Goal: Transaction & Acquisition: Download file/media

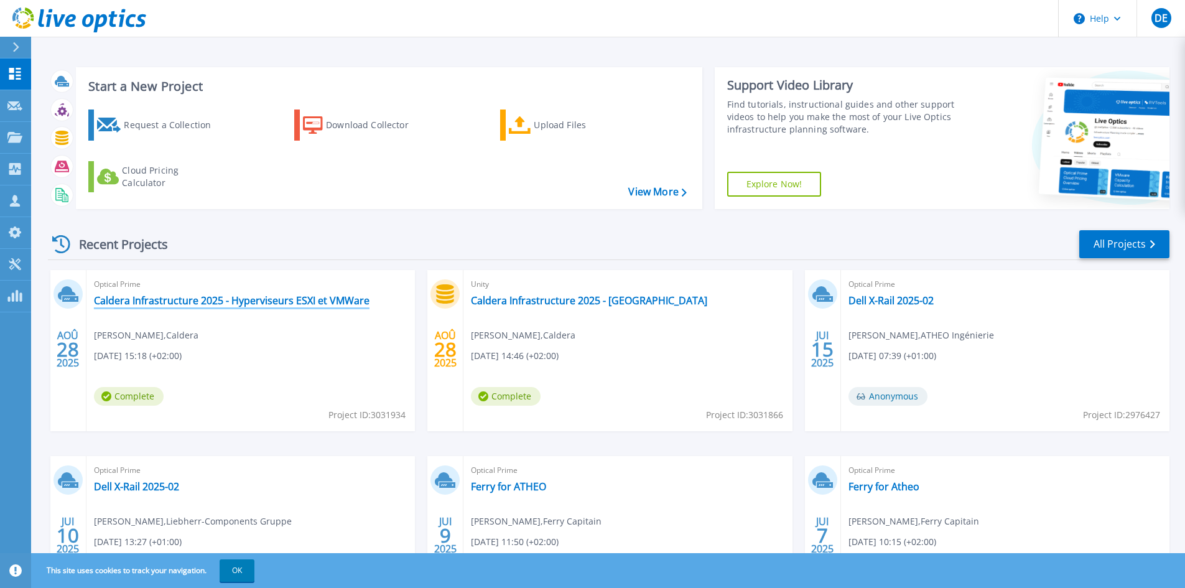
click at [332, 304] on link "Caldera Infrastructure 2025 - Hyperviseurs ESXI et VMWare" at bounding box center [232, 300] width 276 height 12
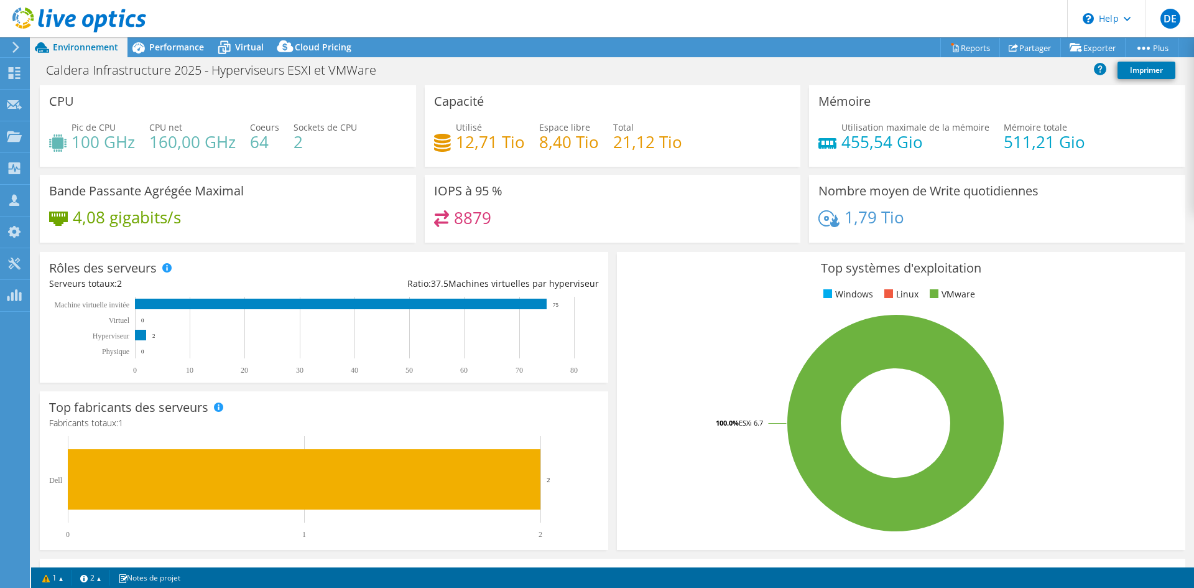
select select "USD"
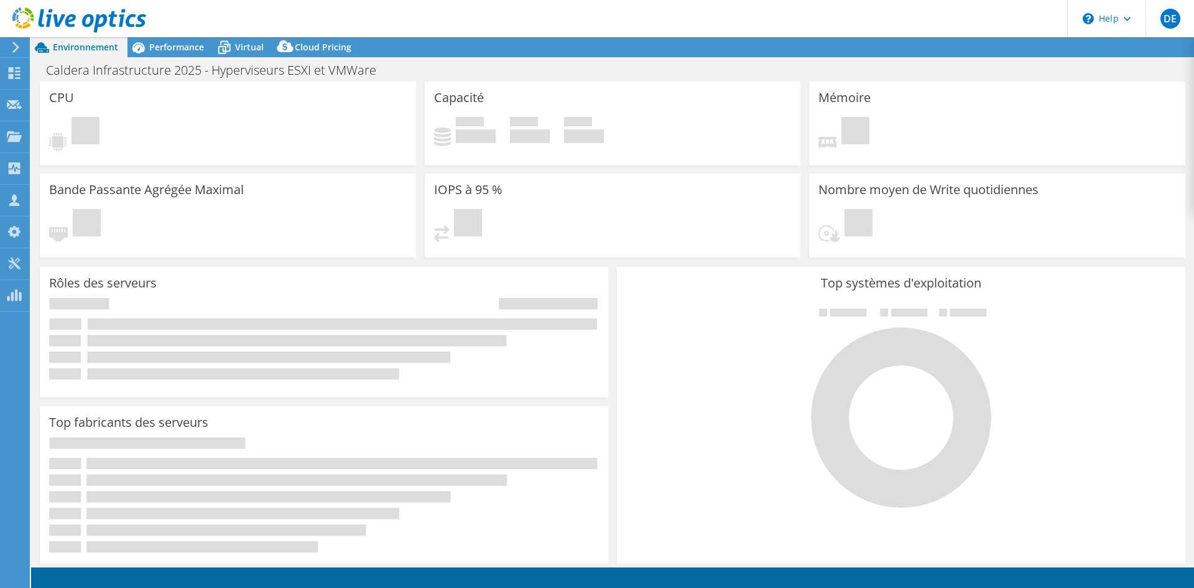
select select "USD"
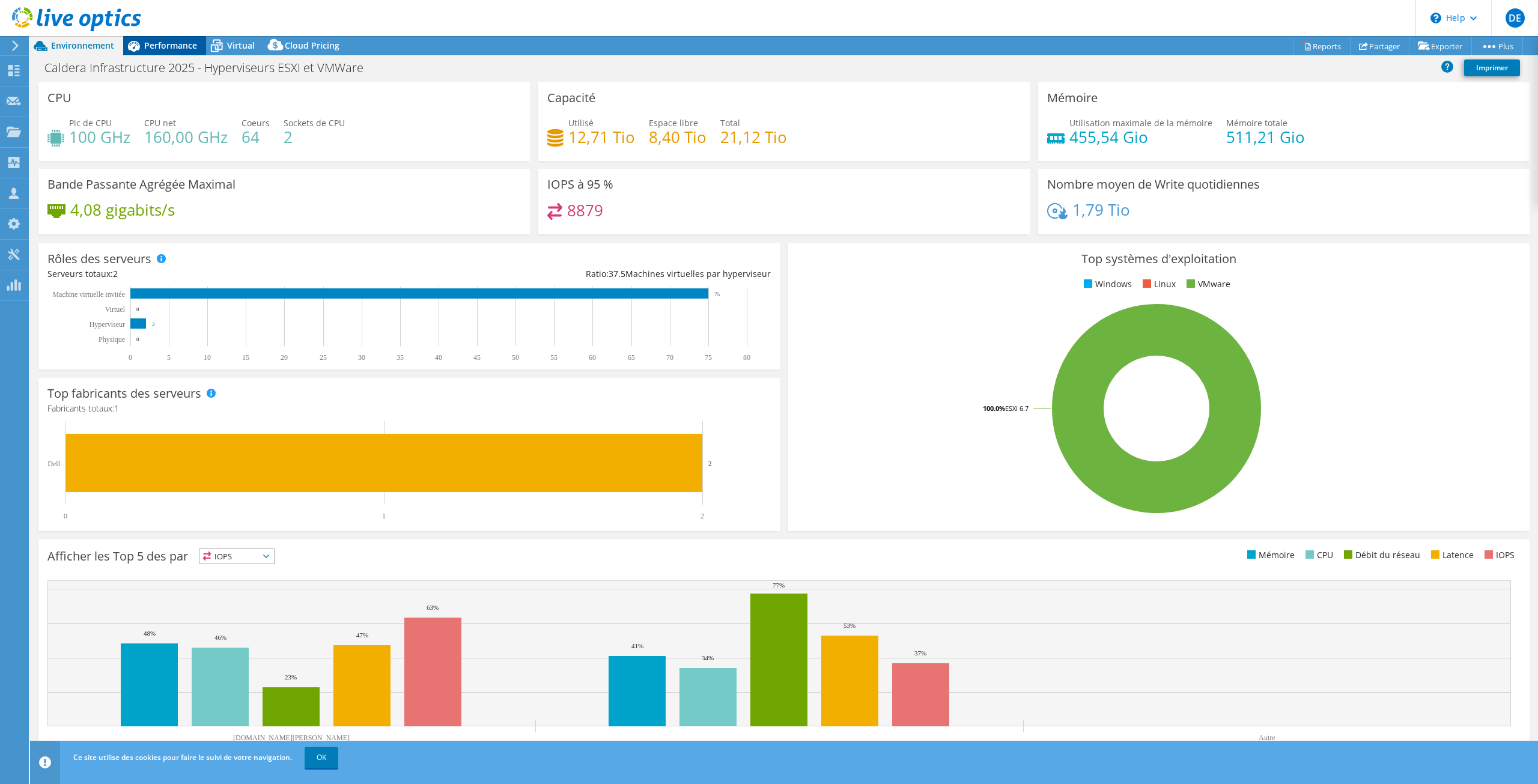
click at [168, 52] on div "Performance" at bounding box center [165, 45] width 83 height 19
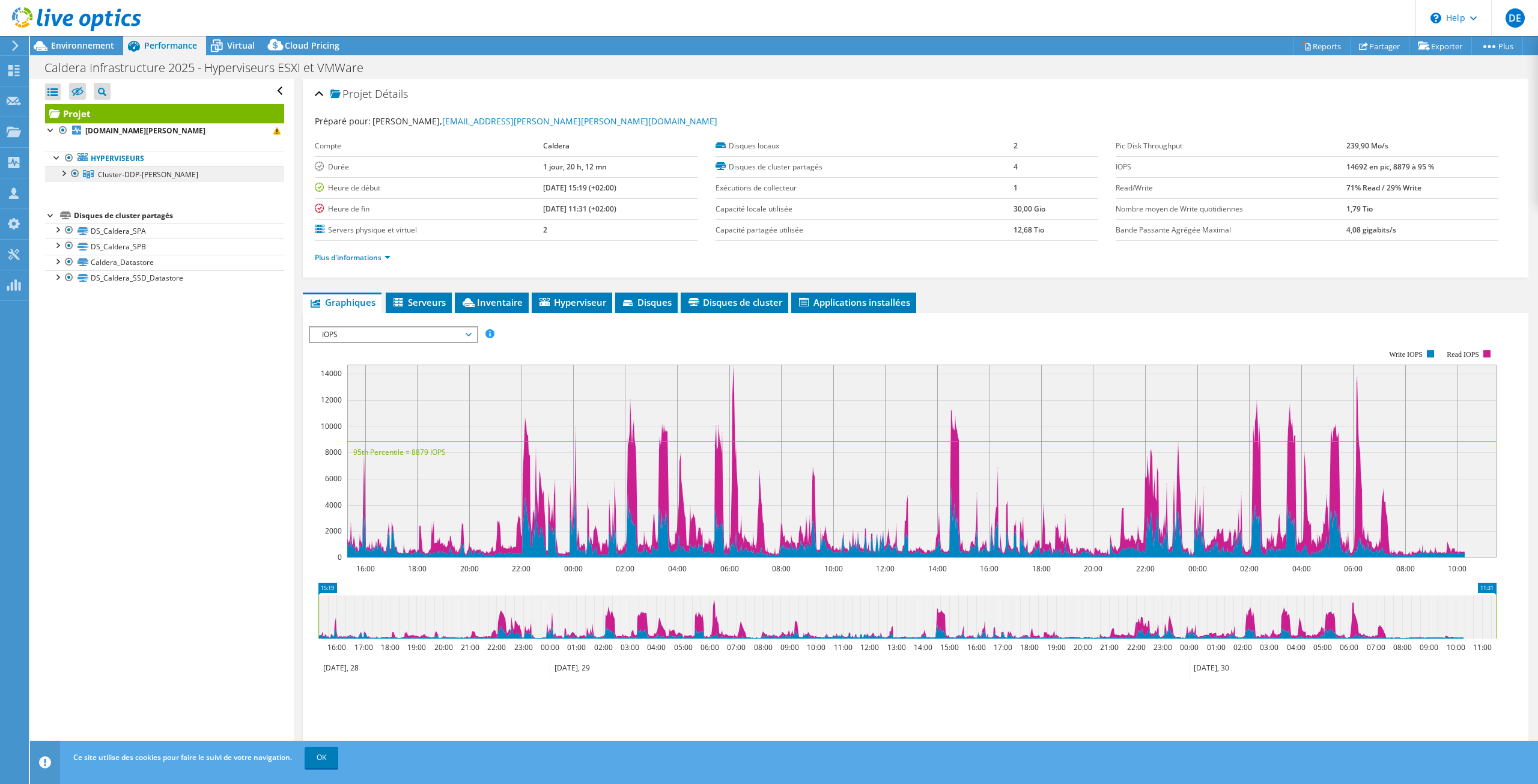
click at [176, 170] on link "Cluster-DDP-[PERSON_NAME]" at bounding box center [165, 174] width 240 height 15
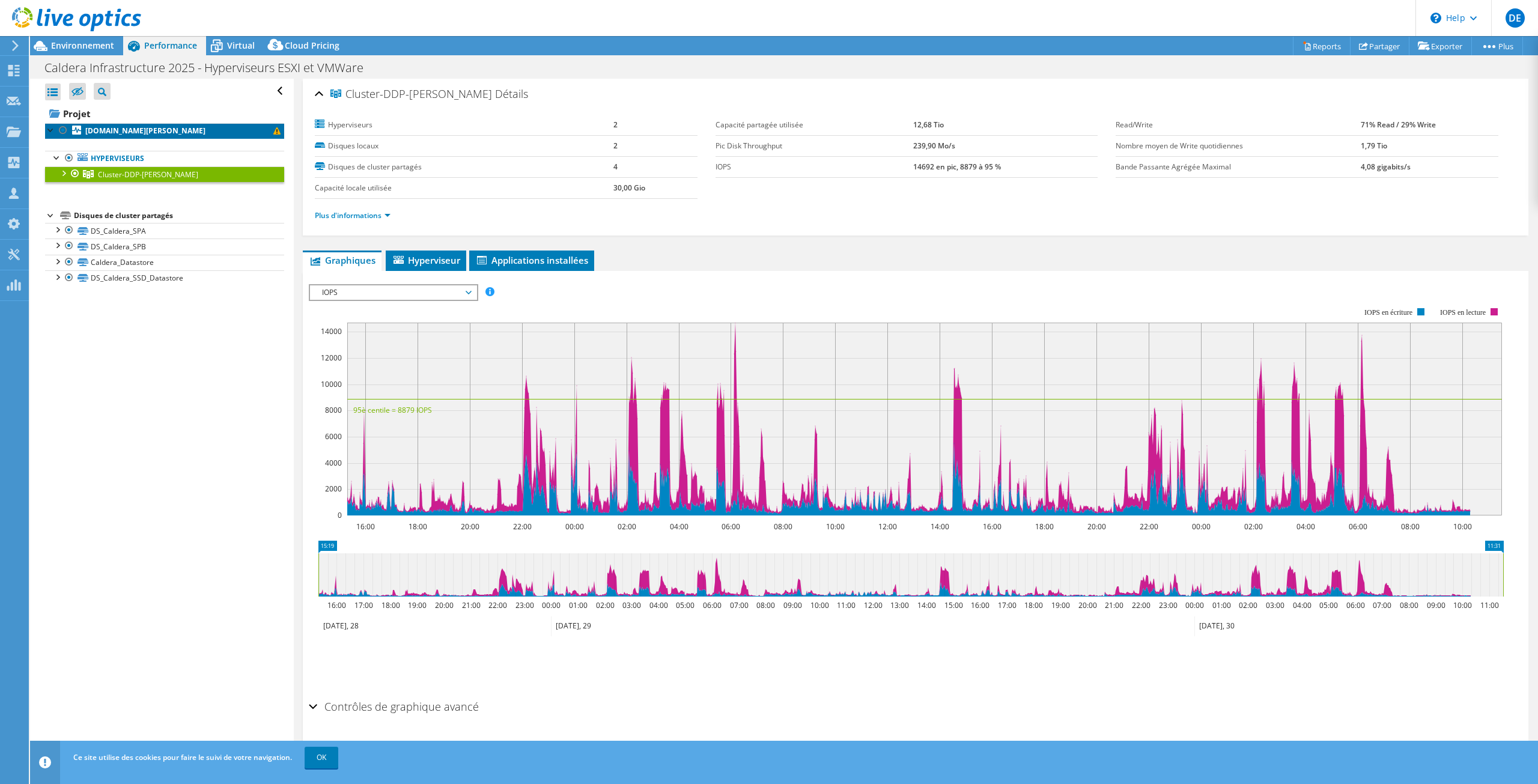
click at [225, 125] on link "[DOMAIN_NAME][PERSON_NAME]" at bounding box center [165, 131] width 240 height 15
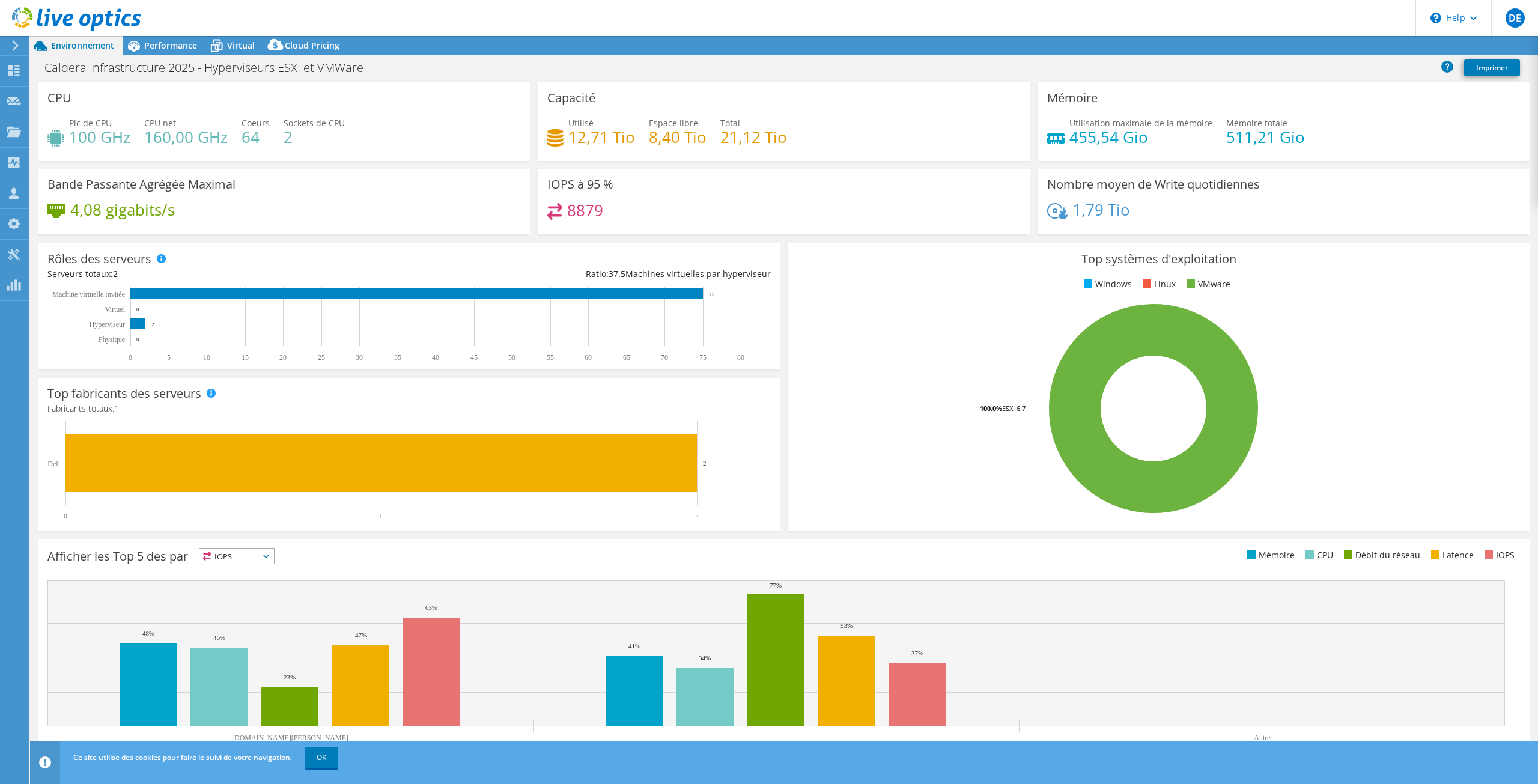
select select "USD"
click at [166, 43] on span "Performance" at bounding box center [170, 45] width 53 height 12
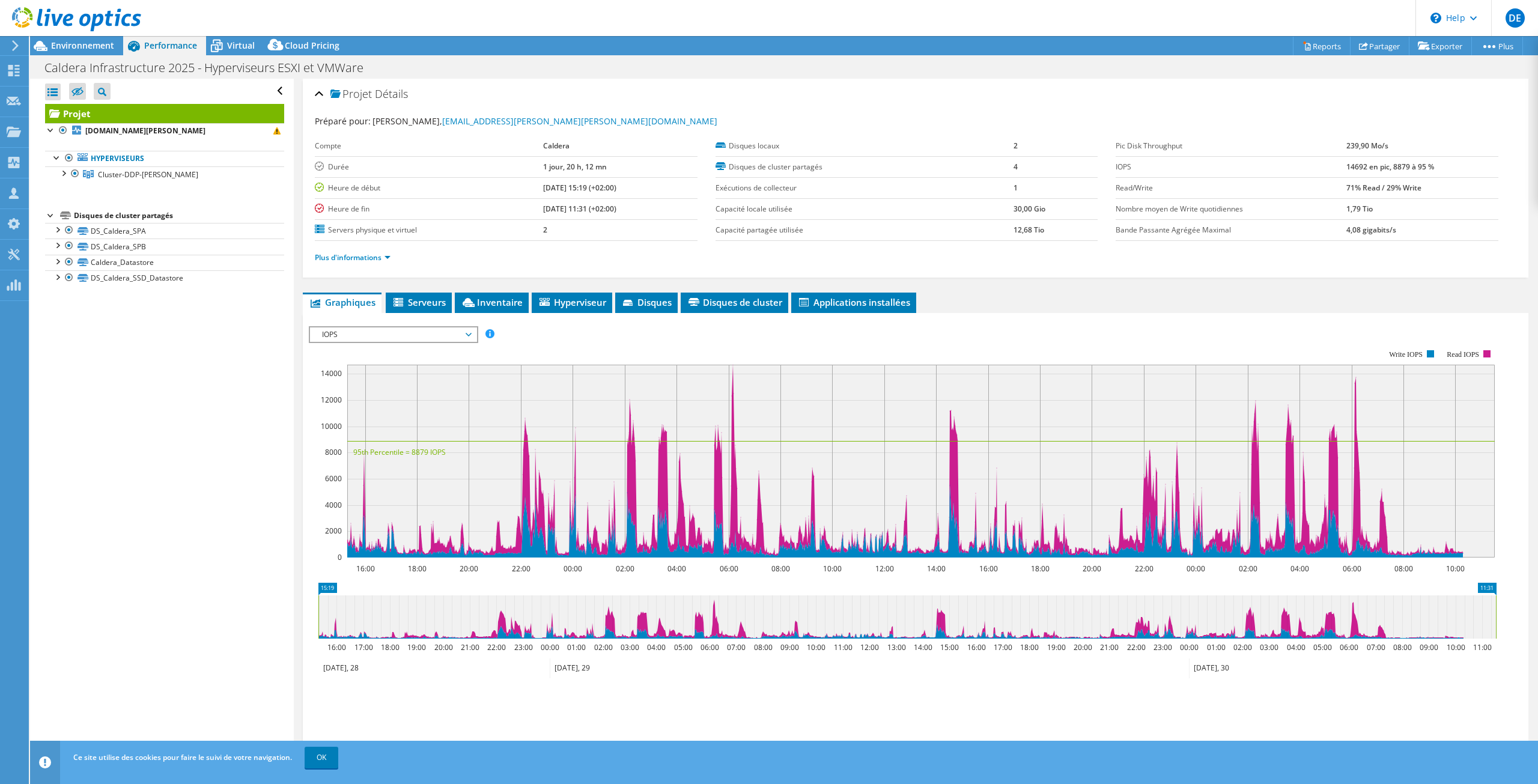
click at [396, 339] on span "IOPS" at bounding box center [393, 334] width 155 height 14
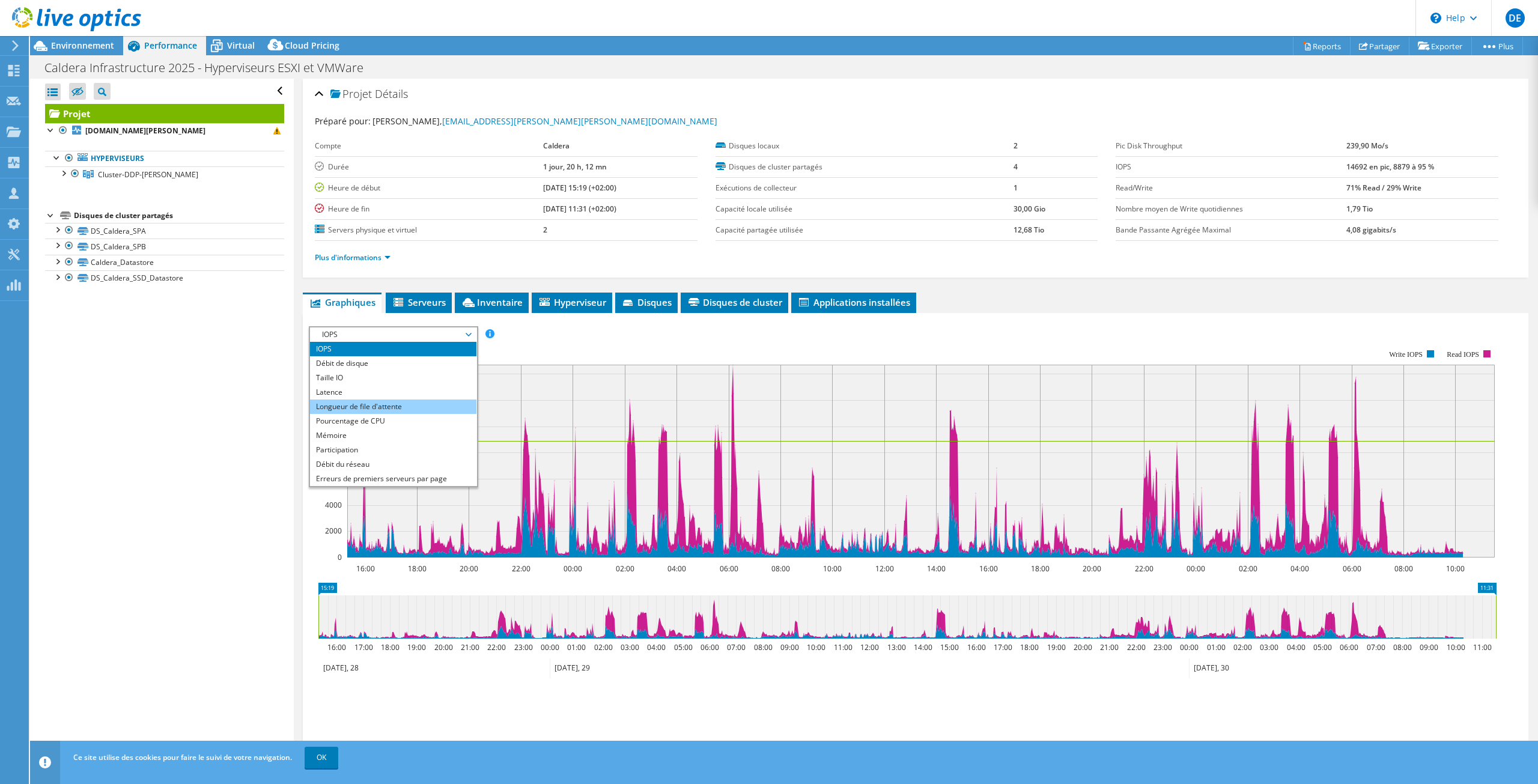
click at [417, 405] on li "Longueur de file d'attente" at bounding box center [393, 406] width 166 height 14
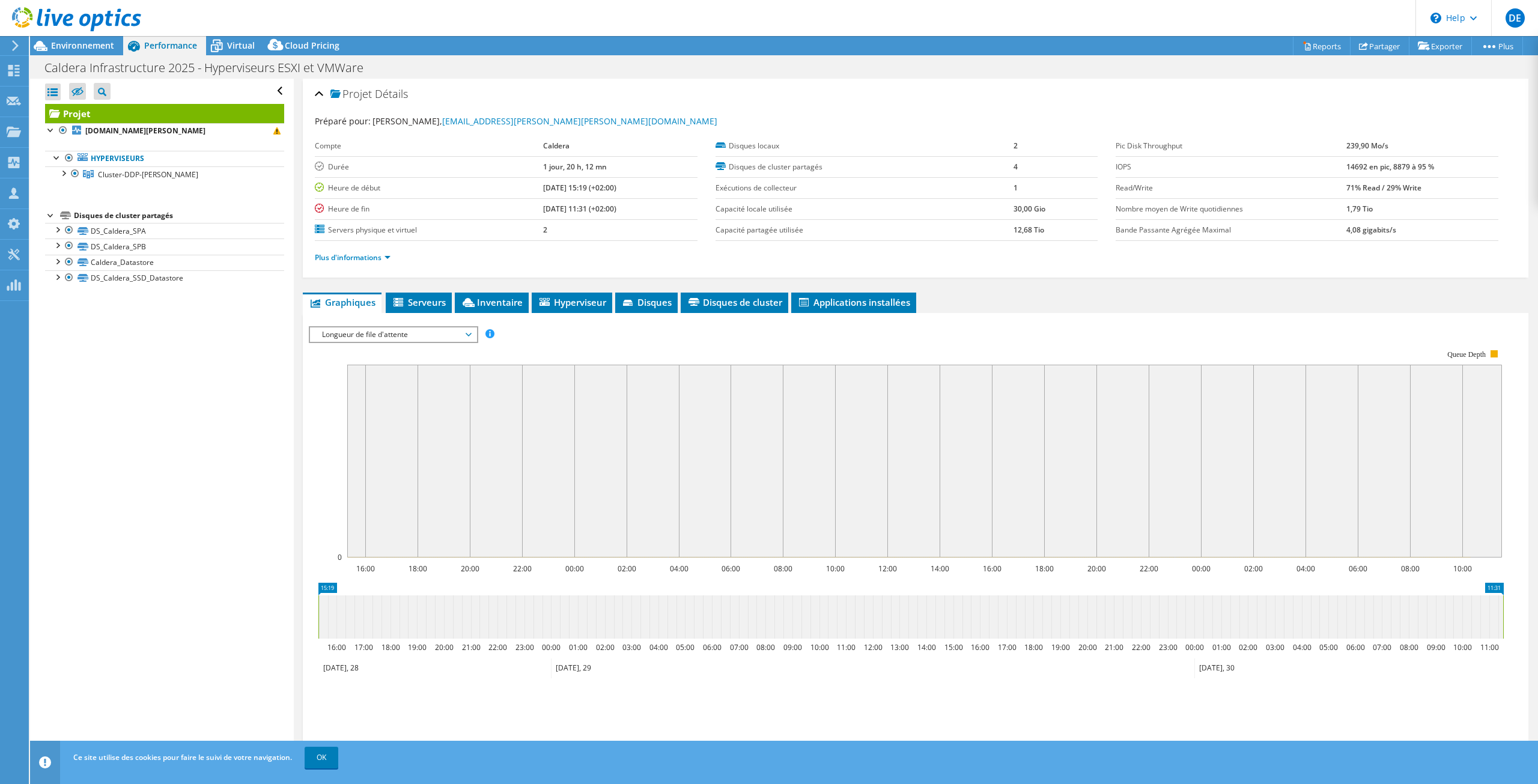
click at [414, 339] on span "Longueur de file d'attente" at bounding box center [393, 334] width 155 height 14
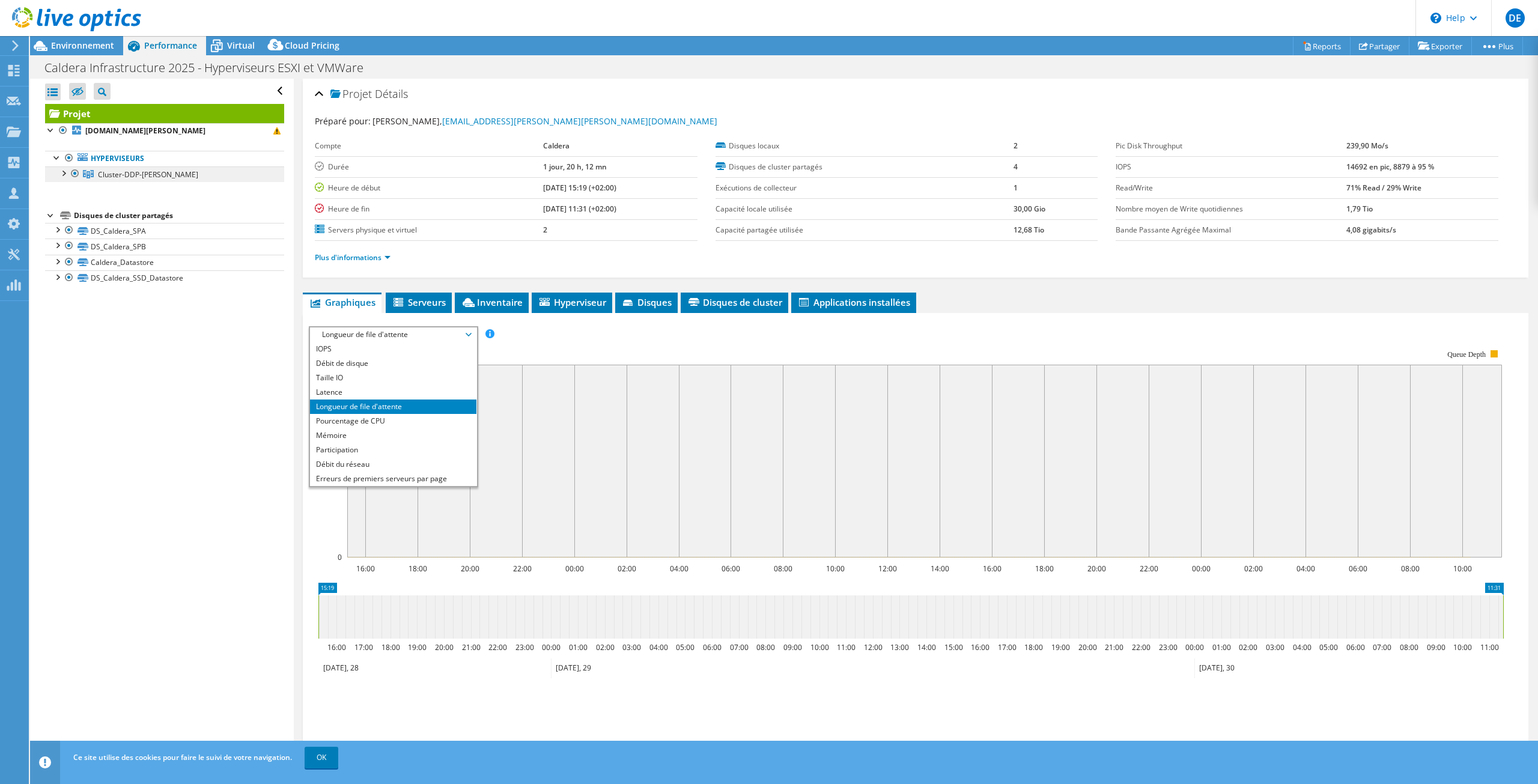
click at [222, 172] on link "Cluster-DDP-[PERSON_NAME]" at bounding box center [165, 174] width 240 height 15
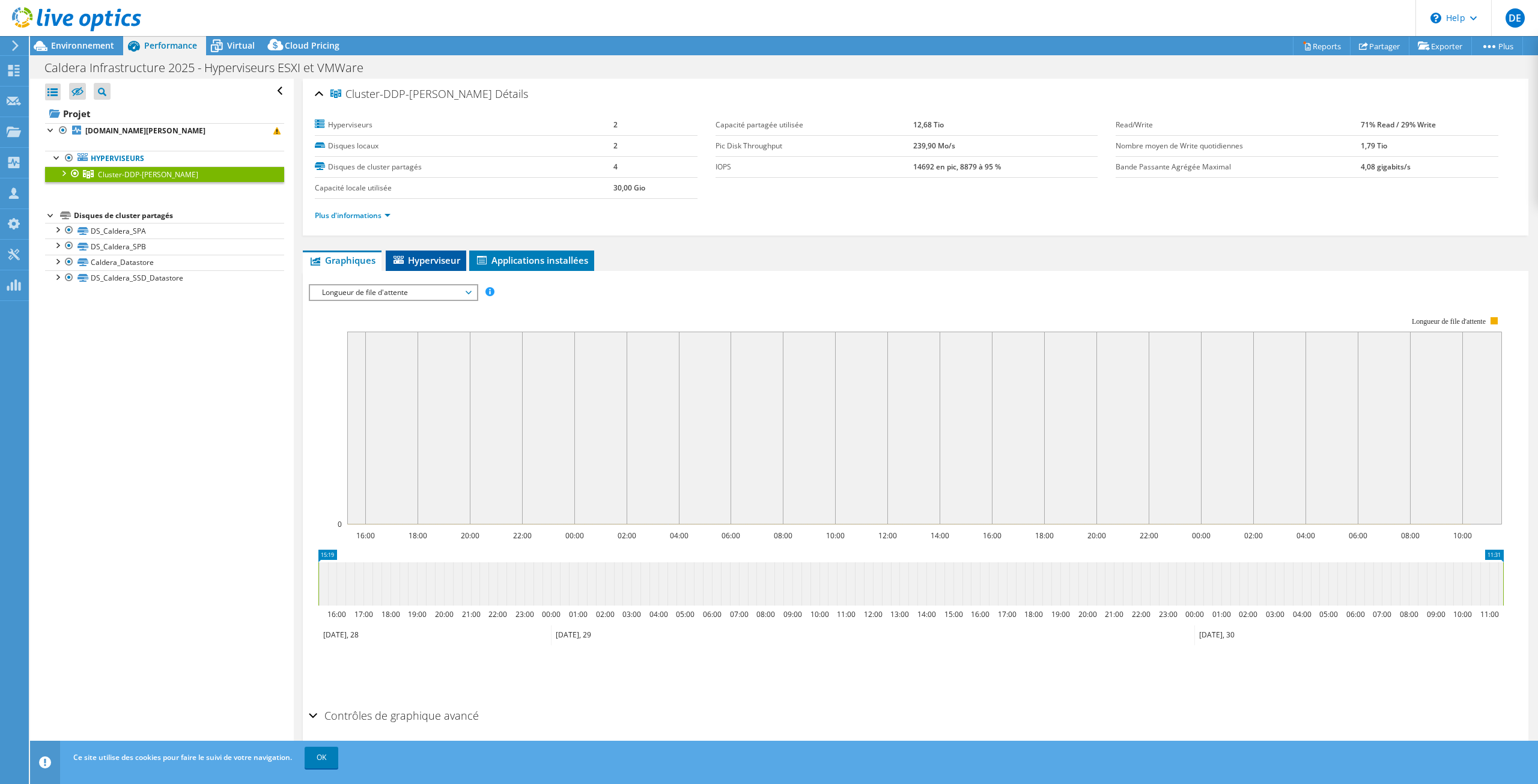
click at [419, 257] on span "Hyperviseur" at bounding box center [426, 260] width 69 height 12
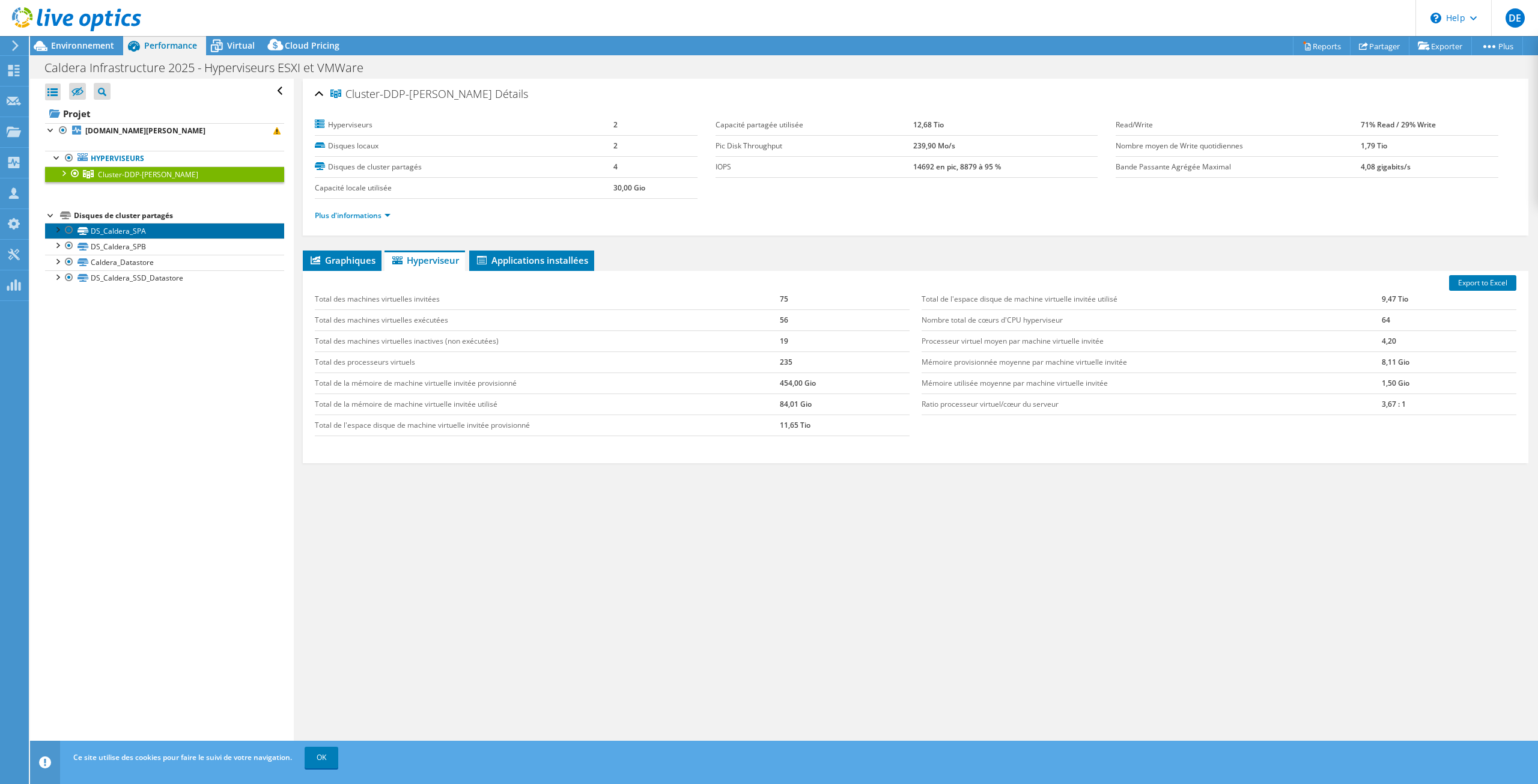
click at [175, 238] on link "DS_Caldera_SPA" at bounding box center [165, 231] width 240 height 15
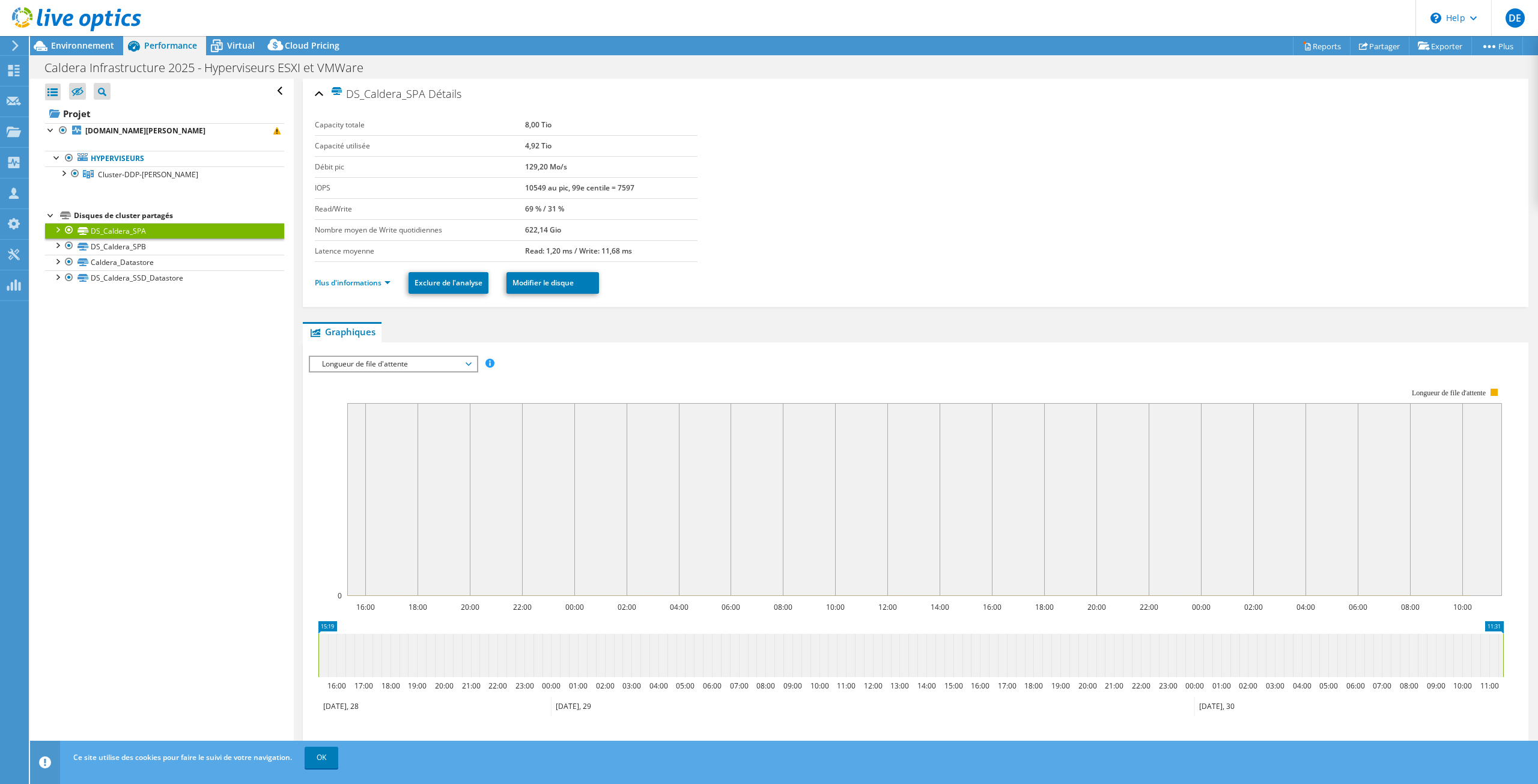
drag, startPoint x: 432, startPoint y: 352, endPoint x: 435, endPoint y: 358, distance: 6.7
click at [434, 354] on div "IOPS Débit de disque Taille IO Latence Longueur de file d'attente Pourcentage d…" at bounding box center [916, 562] width 1213 height 425
click at [438, 366] on span "Longueur de file d'attente" at bounding box center [393, 363] width 155 height 14
click at [436, 419] on li "Latence" at bounding box center [393, 421] width 166 height 14
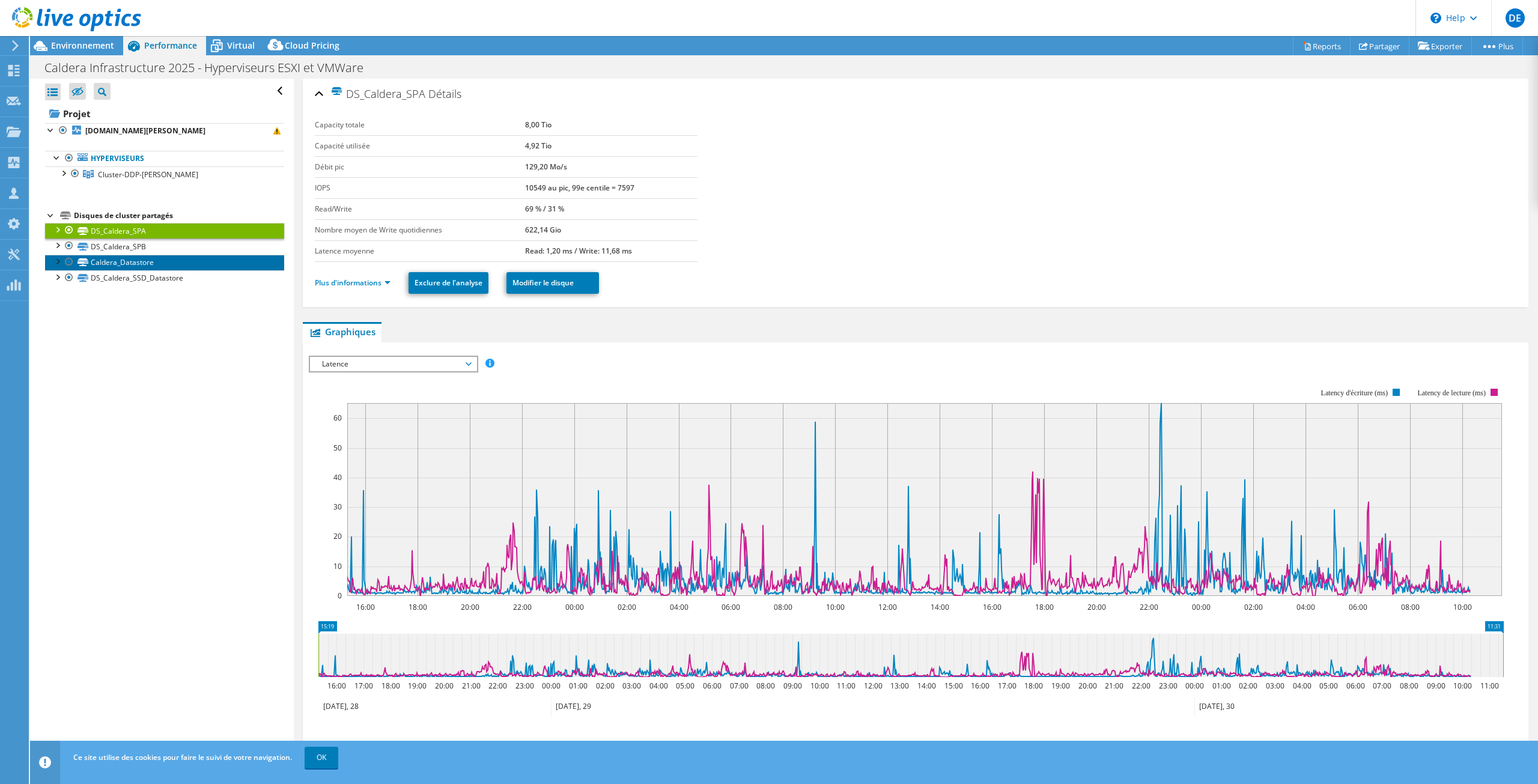
click at [227, 255] on link "Caldera_Datastore" at bounding box center [165, 263] width 240 height 15
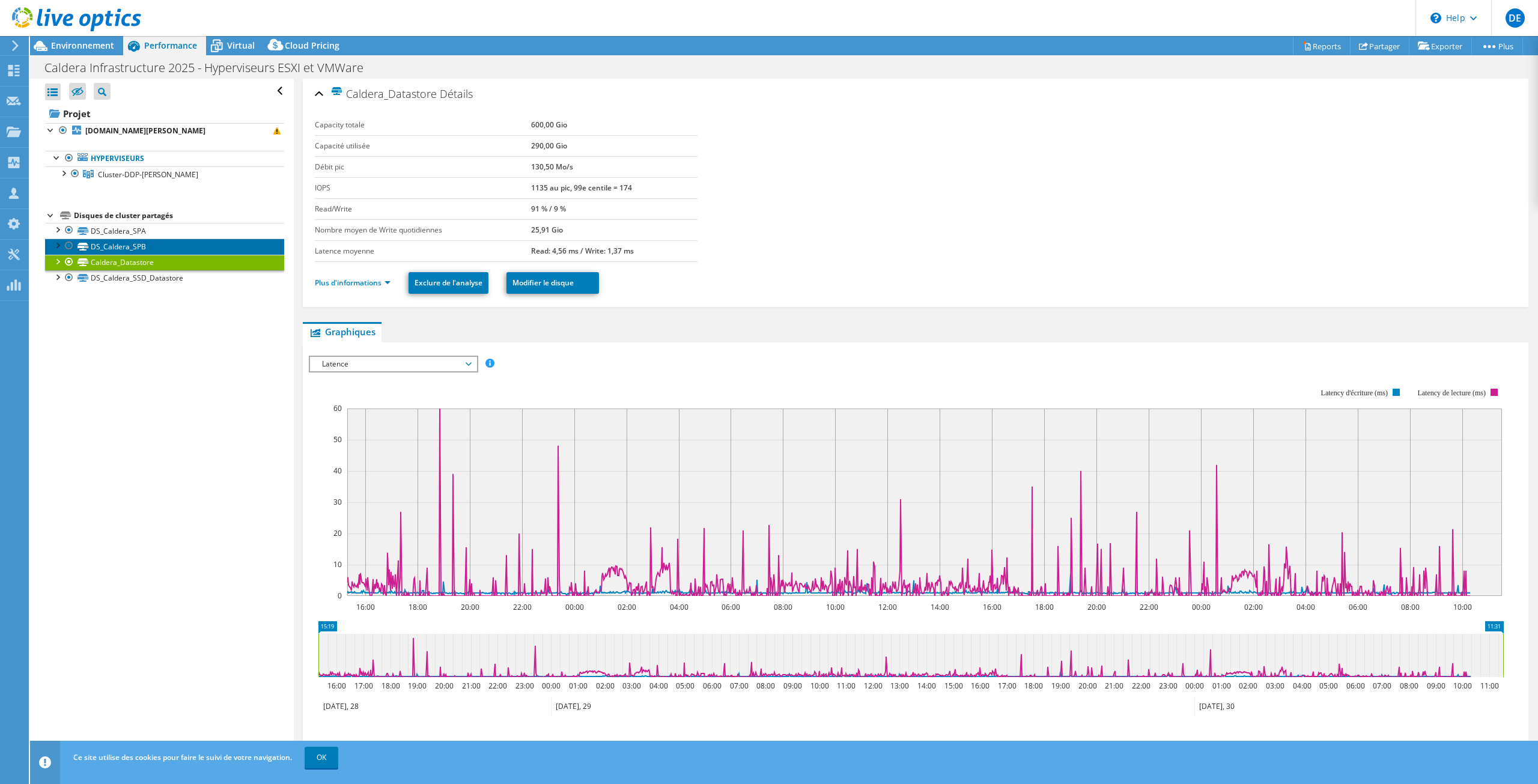
click at [227, 245] on link "DS_Caldera_SPB" at bounding box center [165, 246] width 240 height 15
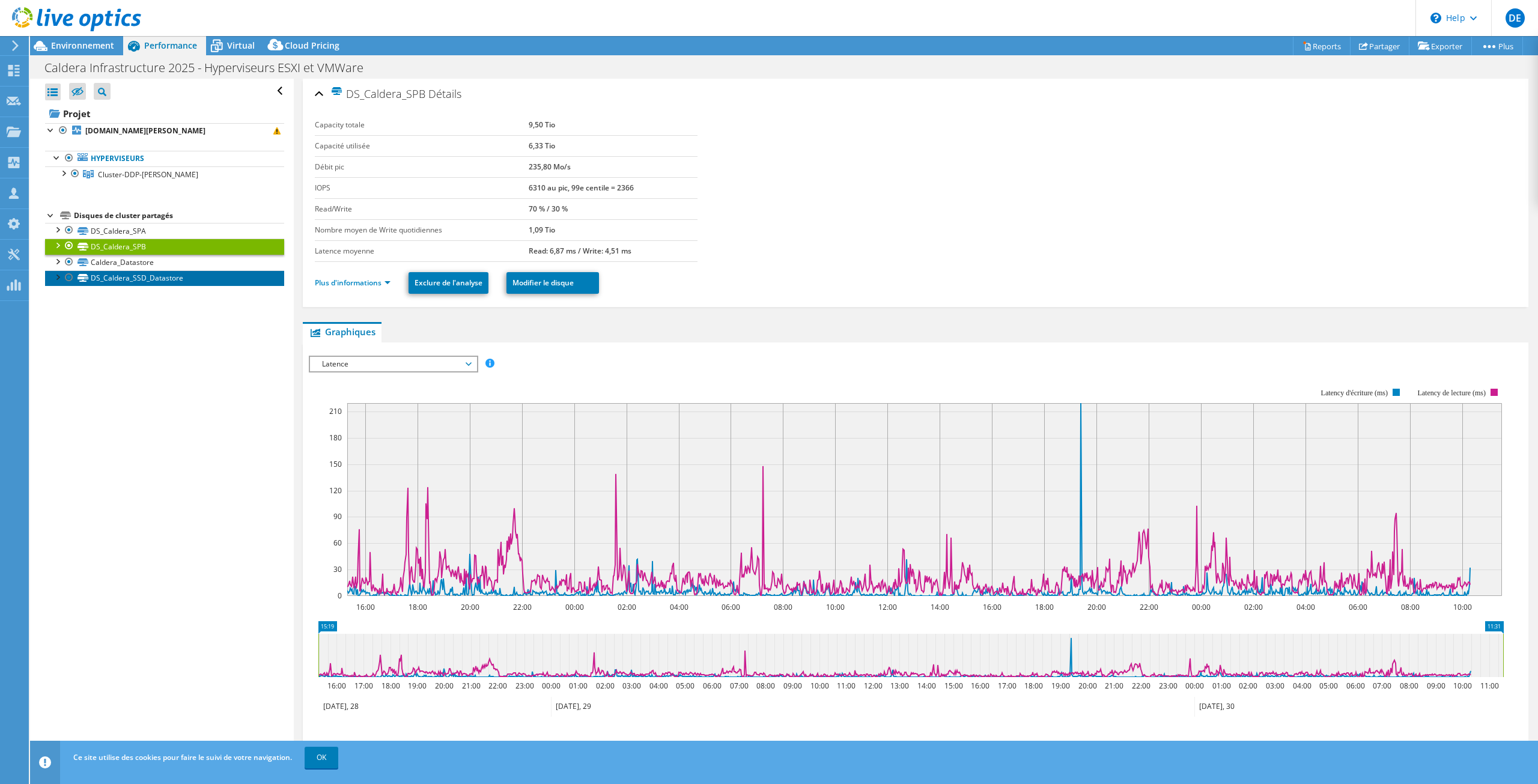
click at [220, 277] on link "DS_Caldera_SSD_Datastore" at bounding box center [165, 278] width 240 height 15
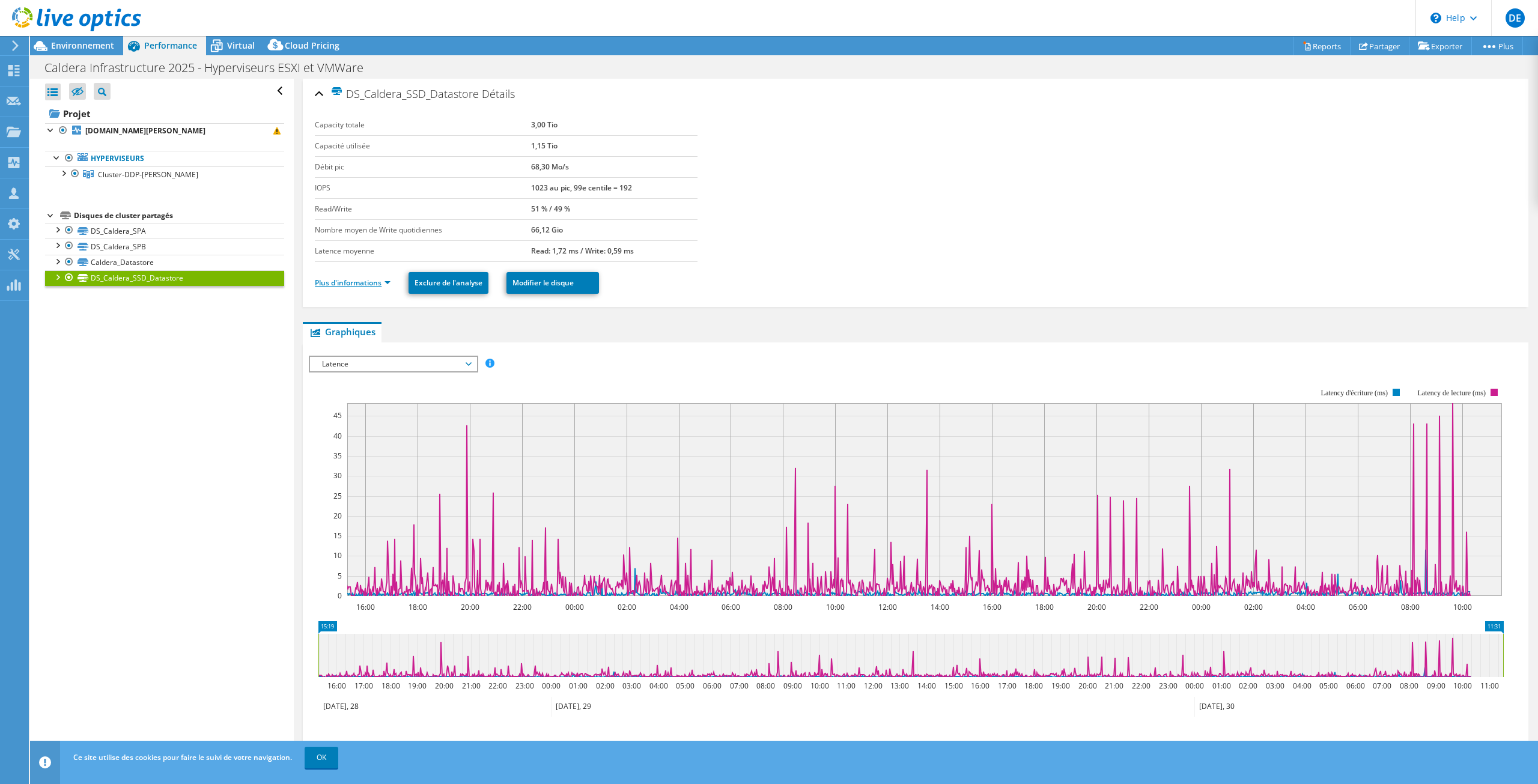
click at [370, 277] on link "Plus d'informations" at bounding box center [353, 282] width 75 height 11
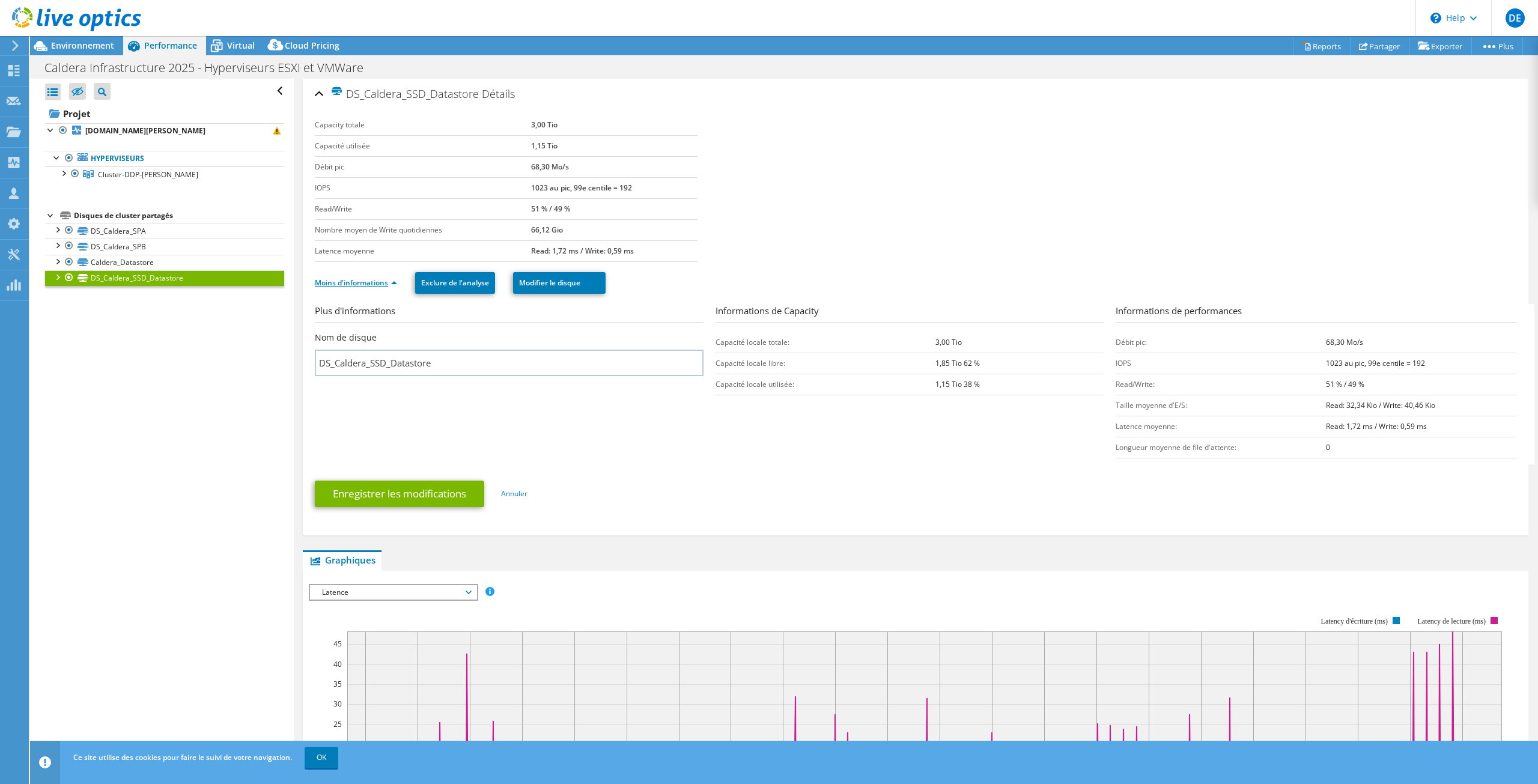
click at [370, 277] on link "Moins d'informations" at bounding box center [356, 282] width 82 height 11
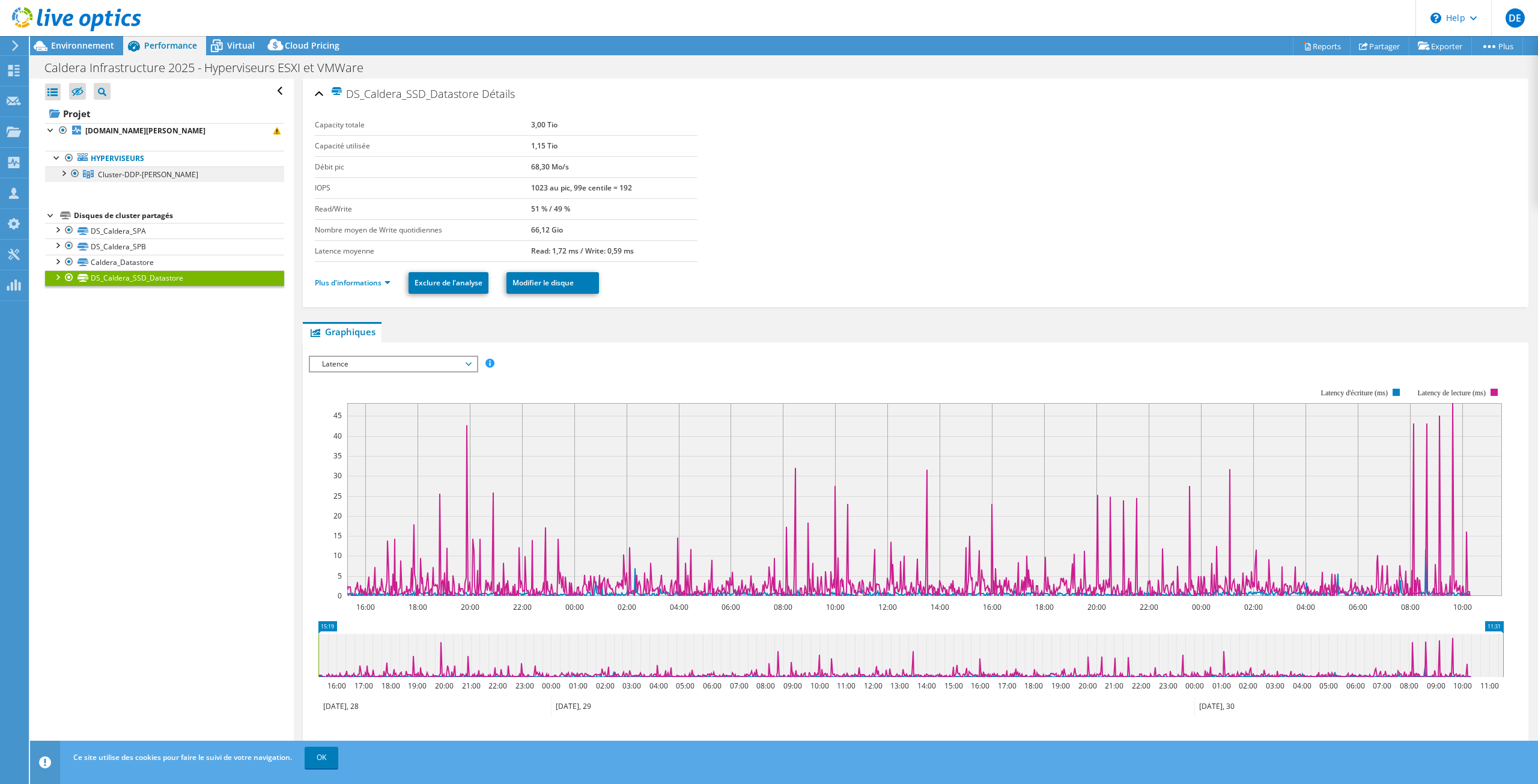
click at [212, 172] on link "Cluster-DDP-[PERSON_NAME]" at bounding box center [165, 174] width 240 height 15
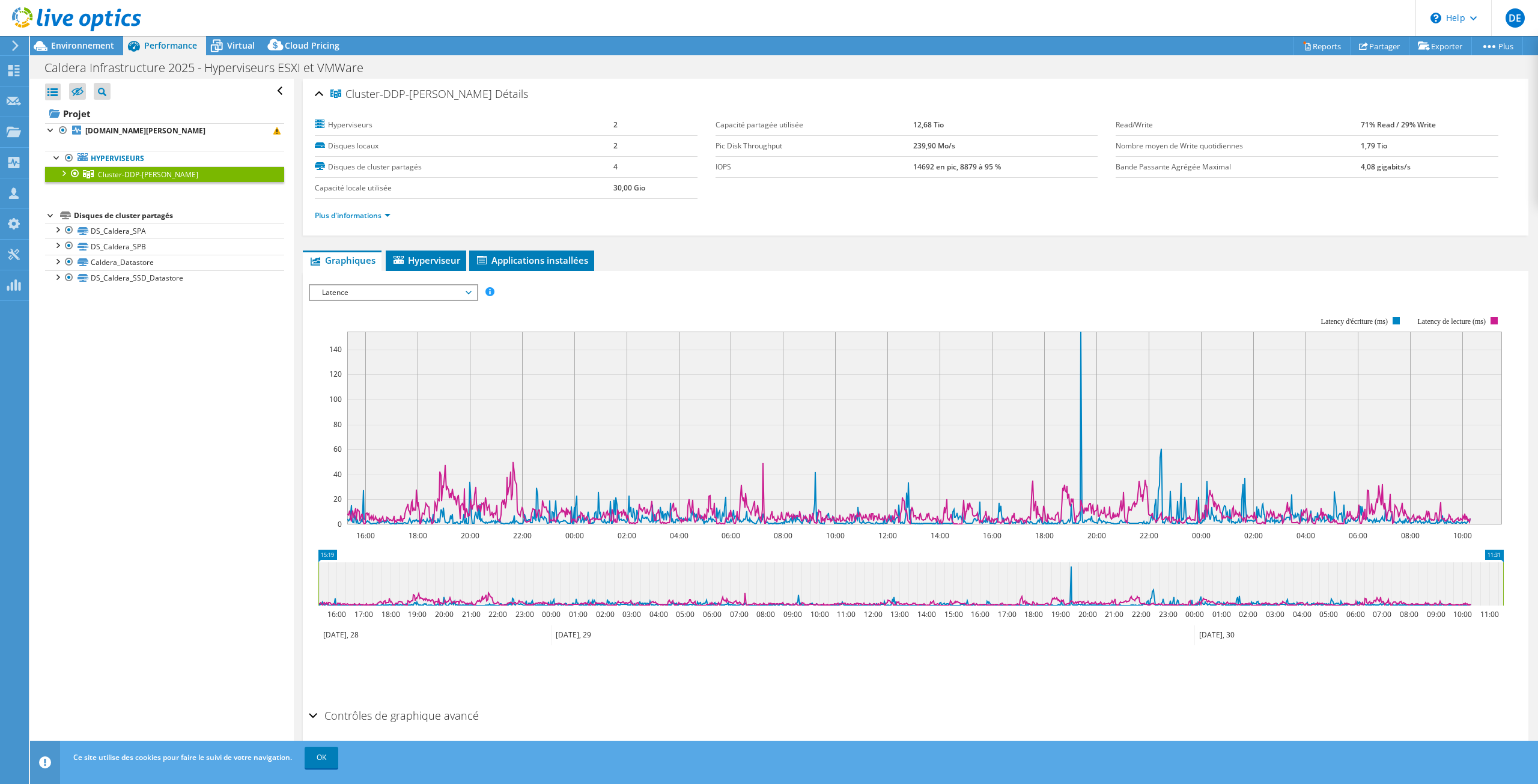
click at [65, 170] on div at bounding box center [63, 172] width 12 height 12
click at [172, 165] on link "Hyperviseurs" at bounding box center [165, 158] width 240 height 15
click at [171, 158] on link "Hyperviseurs" at bounding box center [165, 158] width 240 height 15
click at [125, 162] on link "Hyperviseurs" at bounding box center [165, 158] width 240 height 15
click at [123, 151] on link "Hyperviseurs" at bounding box center [165, 158] width 240 height 15
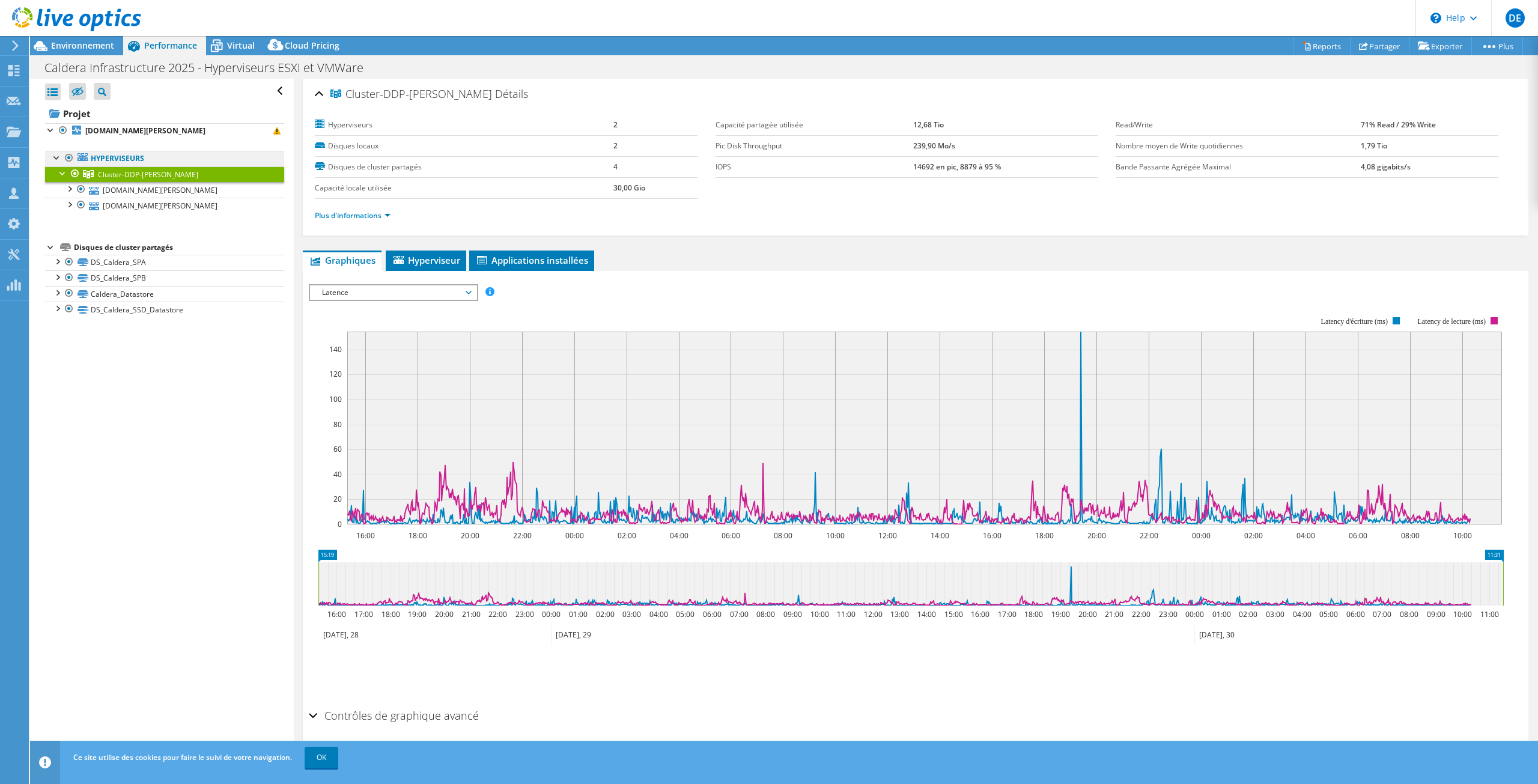
click at [87, 162] on link "Hyperviseurs" at bounding box center [165, 158] width 240 height 15
click at [107, 134] on b "[DOMAIN_NAME][PERSON_NAME]" at bounding box center [145, 130] width 120 height 11
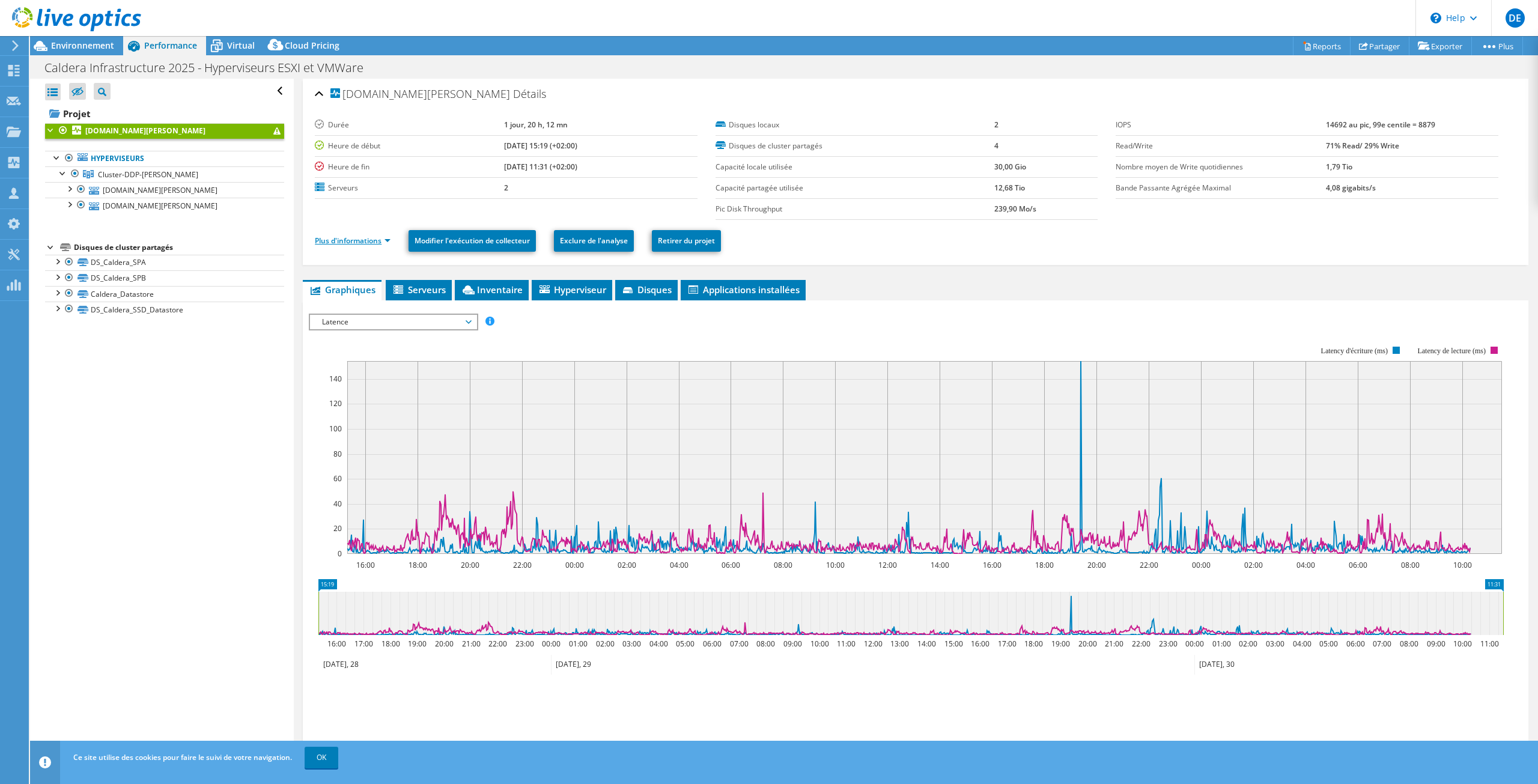
click at [371, 236] on link "Plus d'informations" at bounding box center [353, 240] width 75 height 11
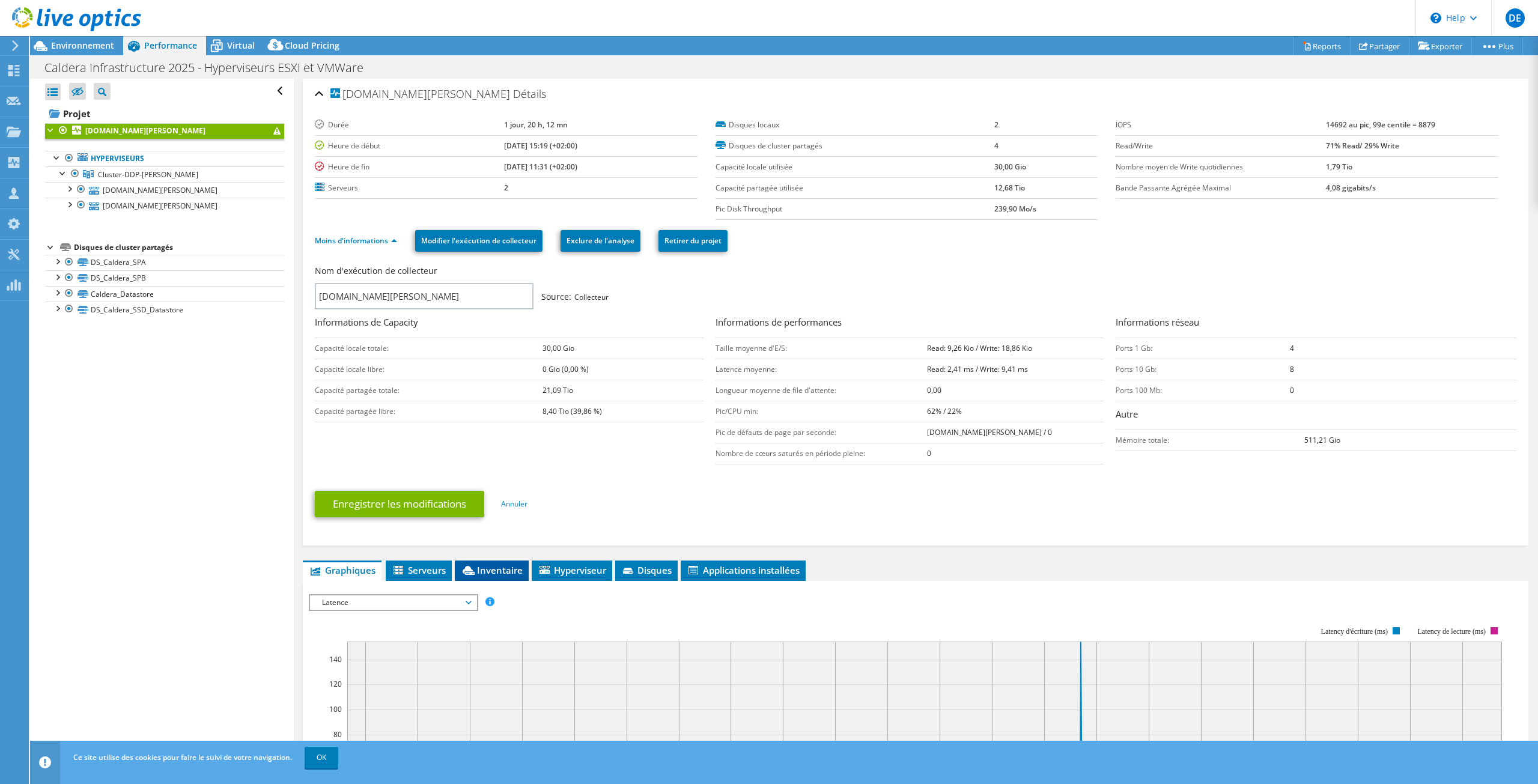
click at [470, 569] on icon at bounding box center [469, 570] width 12 height 9
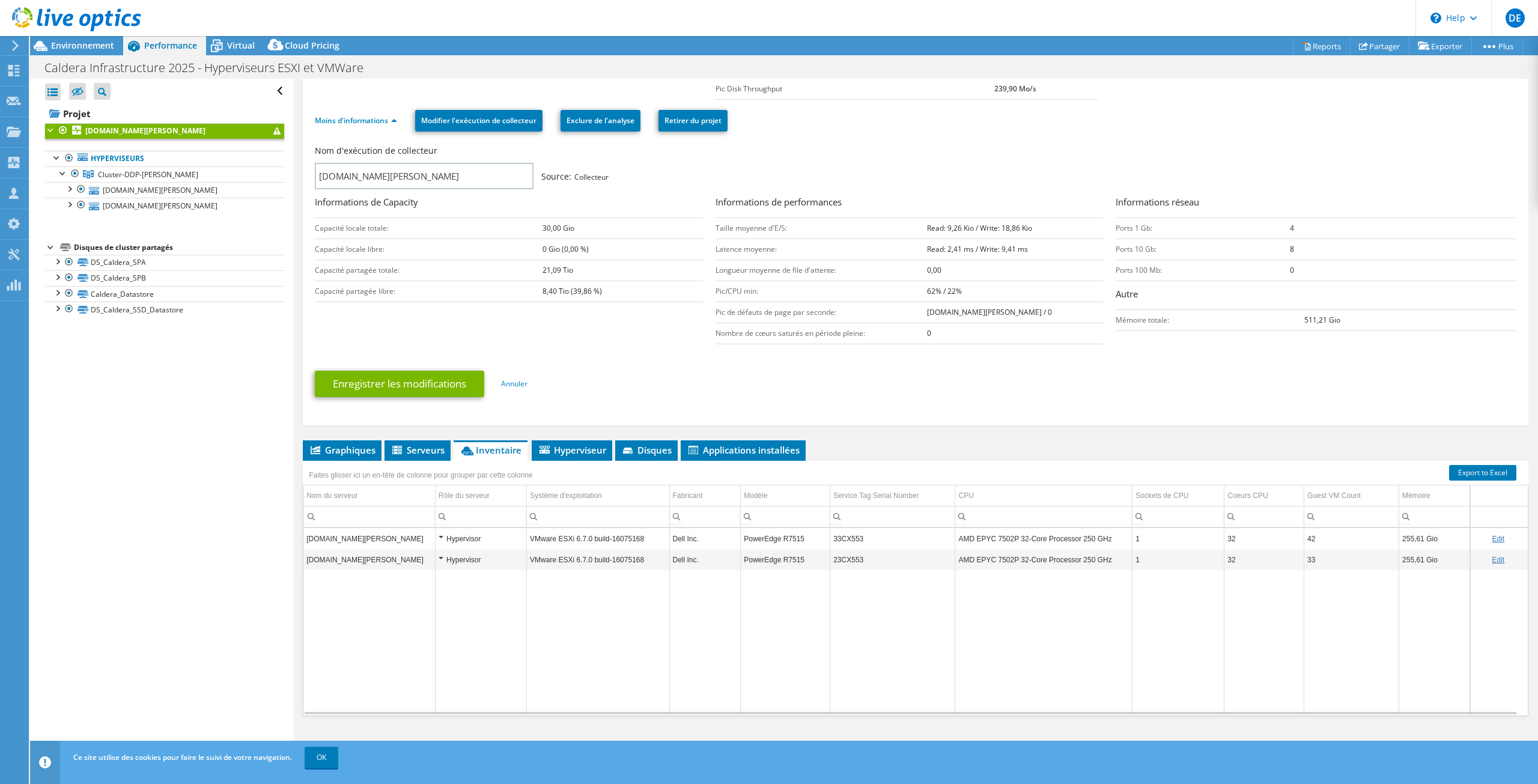
scroll to position [122, 0]
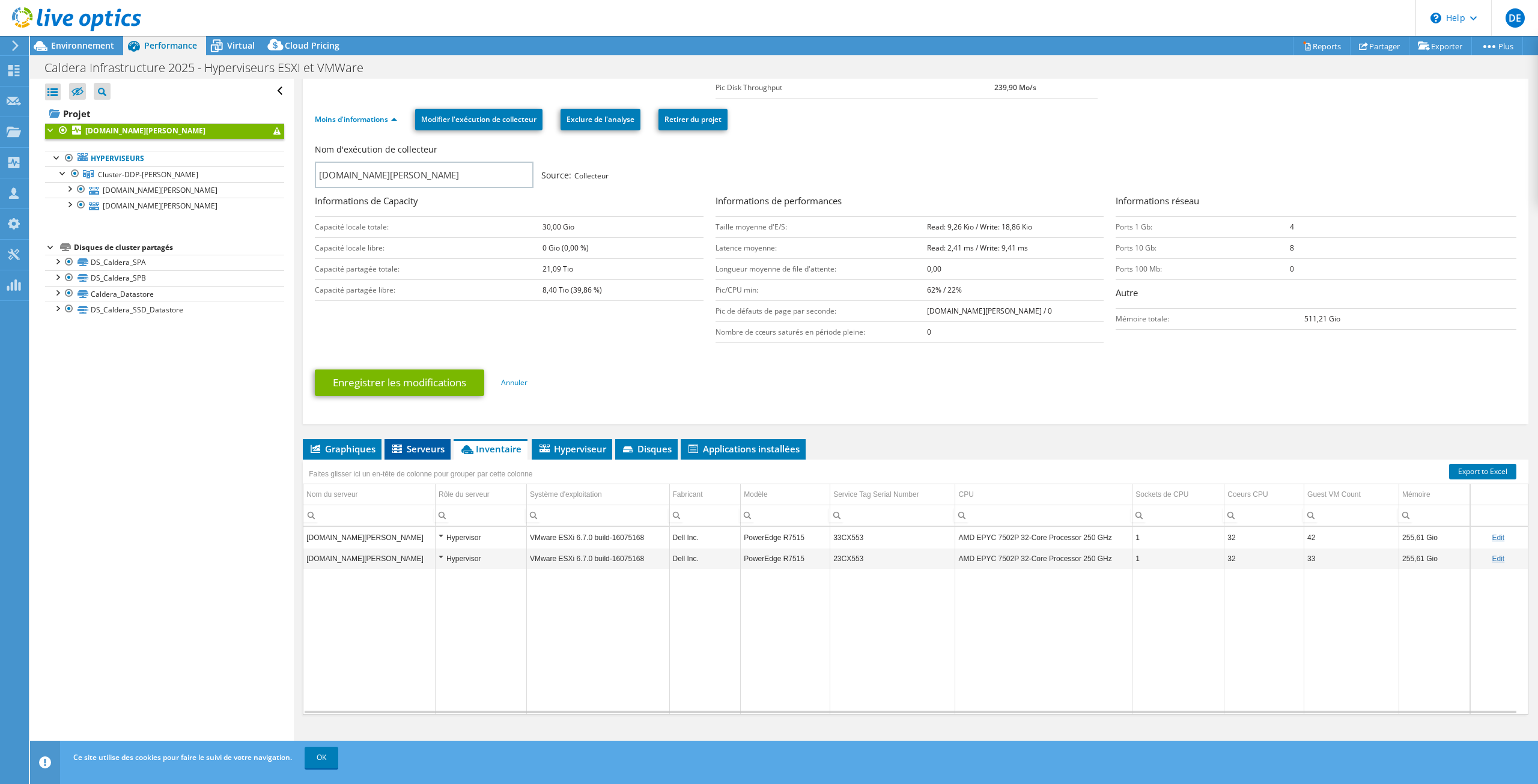
click at [419, 452] on span "Serveurs" at bounding box center [417, 448] width 54 height 12
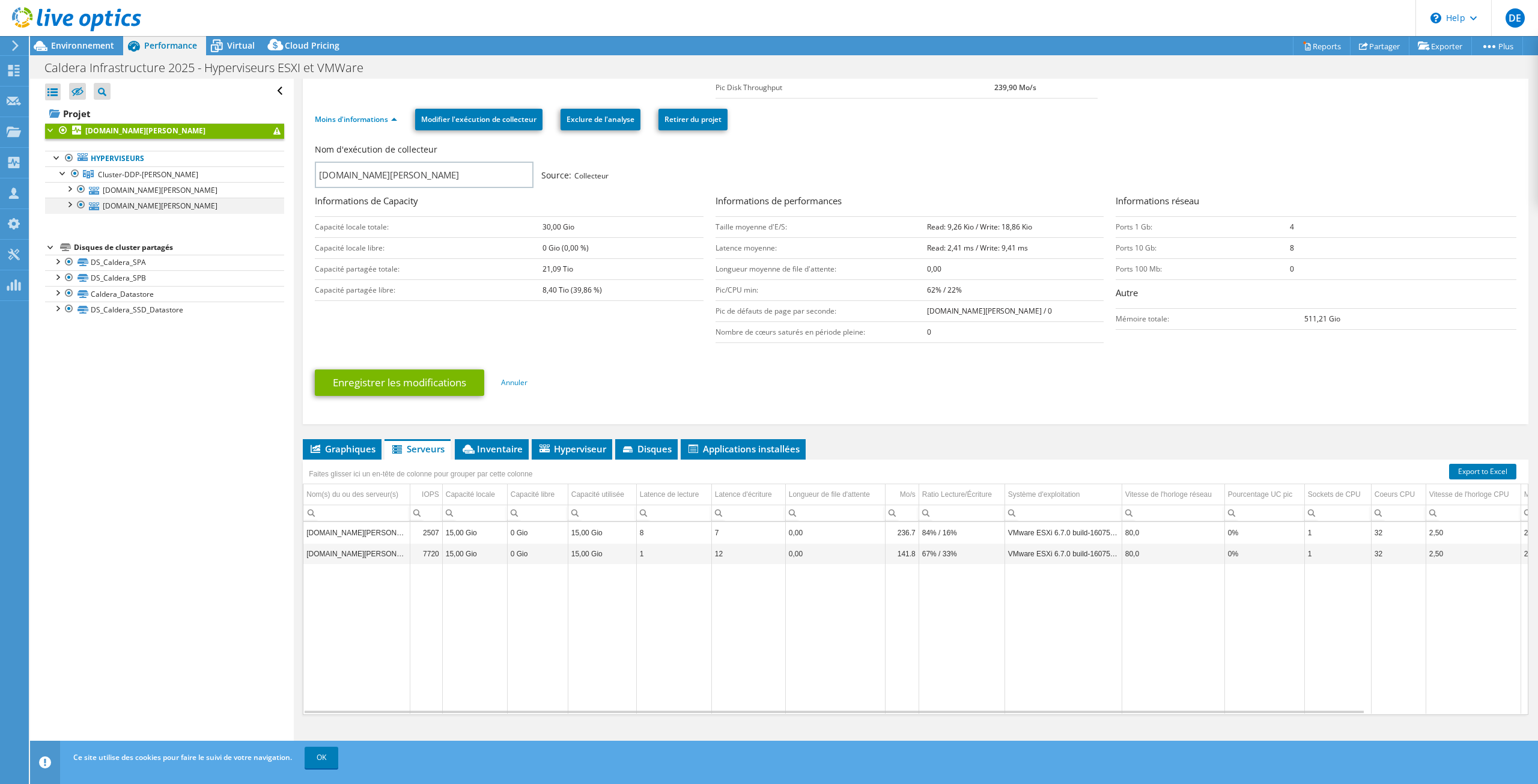
click at [71, 202] on div at bounding box center [69, 204] width 12 height 12
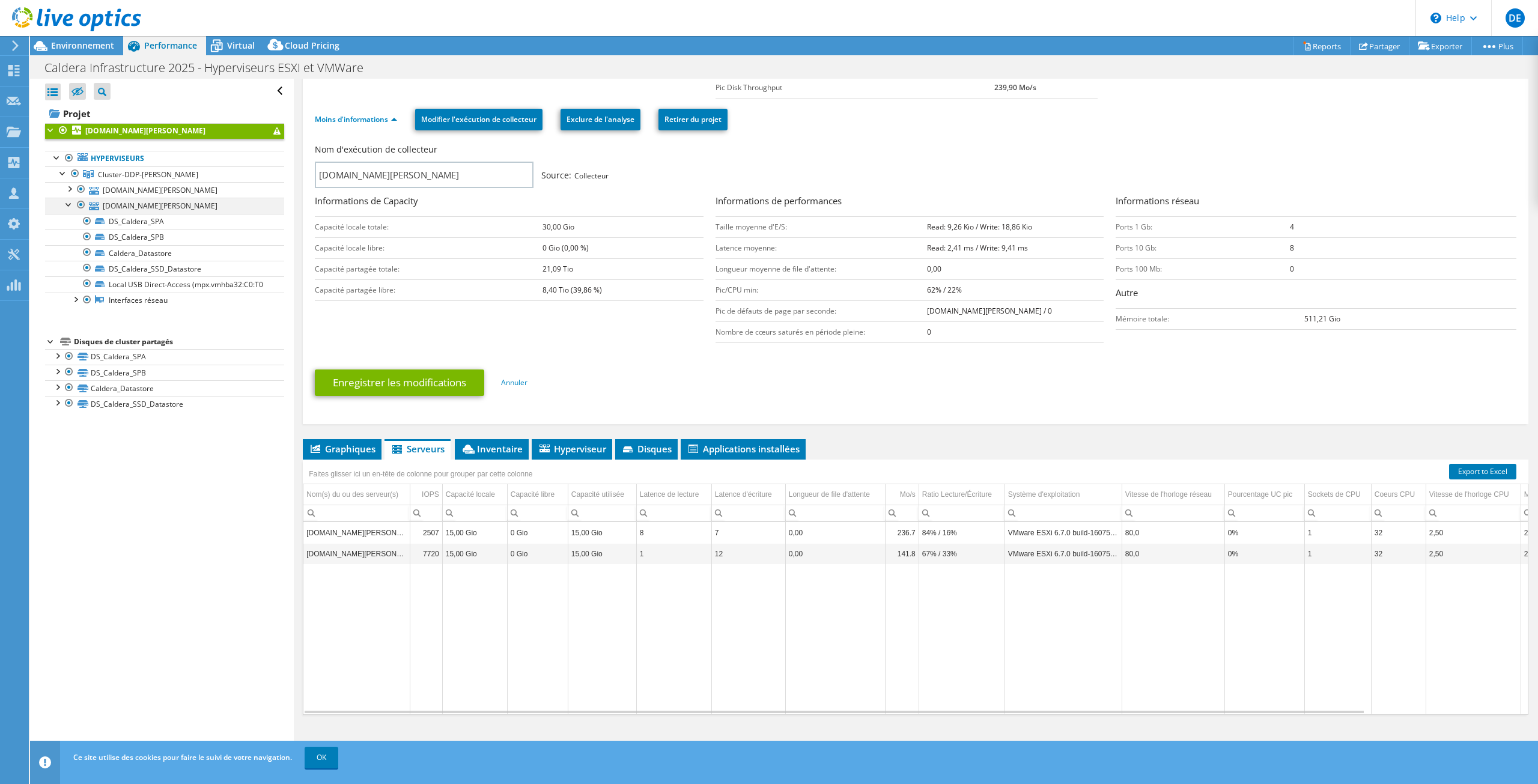
click at [71, 202] on div at bounding box center [69, 204] width 12 height 12
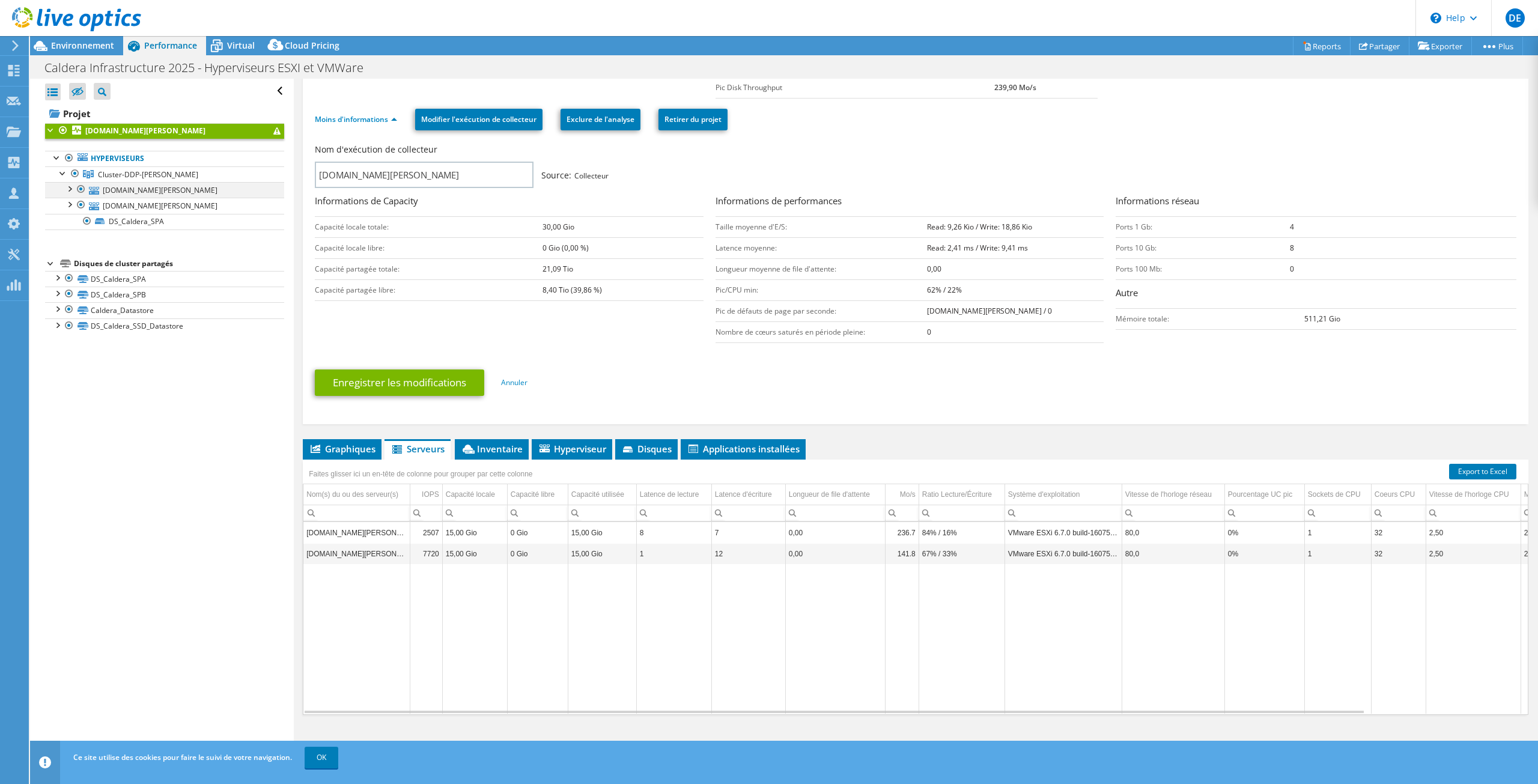
click at [73, 191] on div at bounding box center [69, 187] width 12 height 12
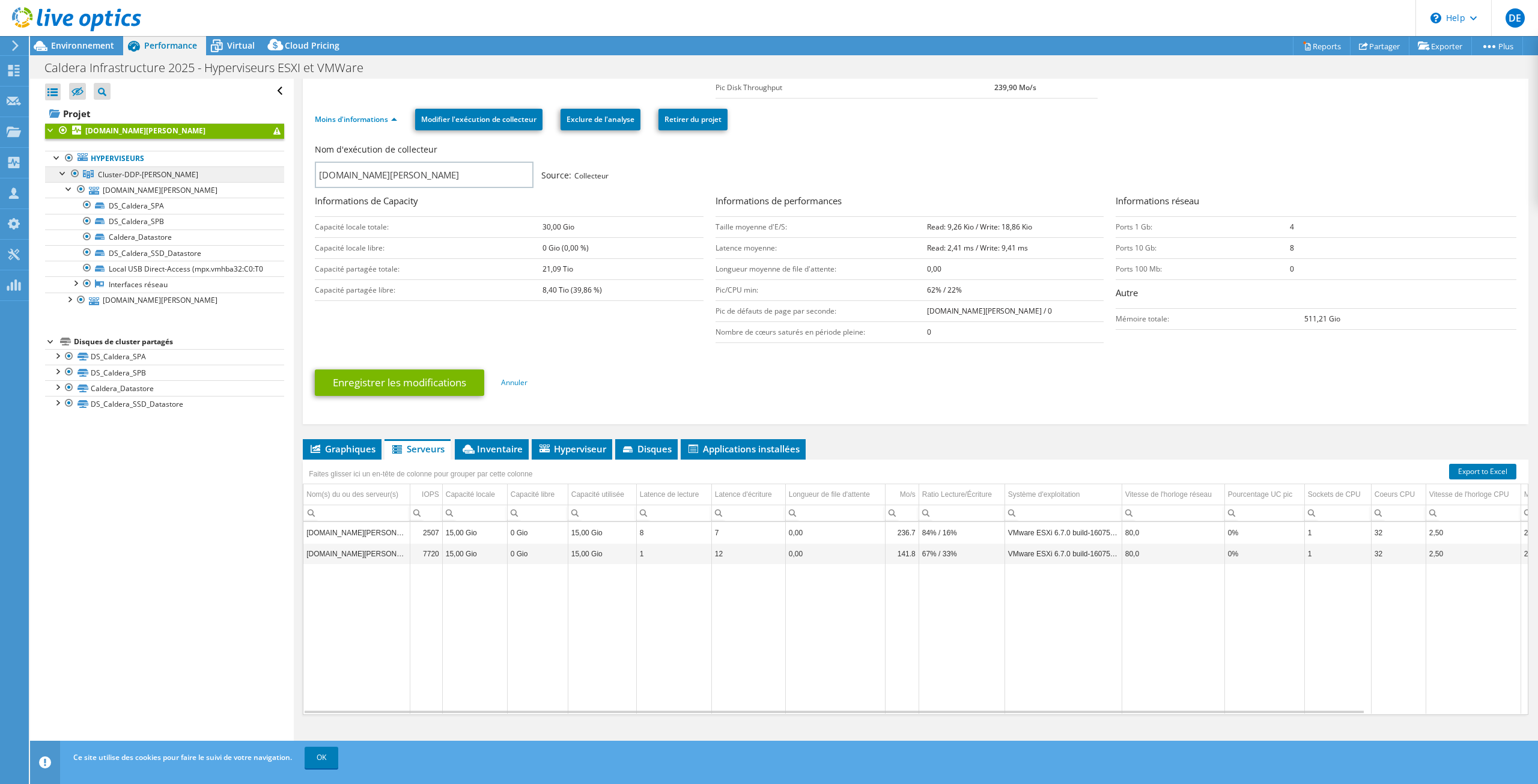
click at [109, 177] on span "Cluster-DDP-[PERSON_NAME]" at bounding box center [148, 174] width 100 height 11
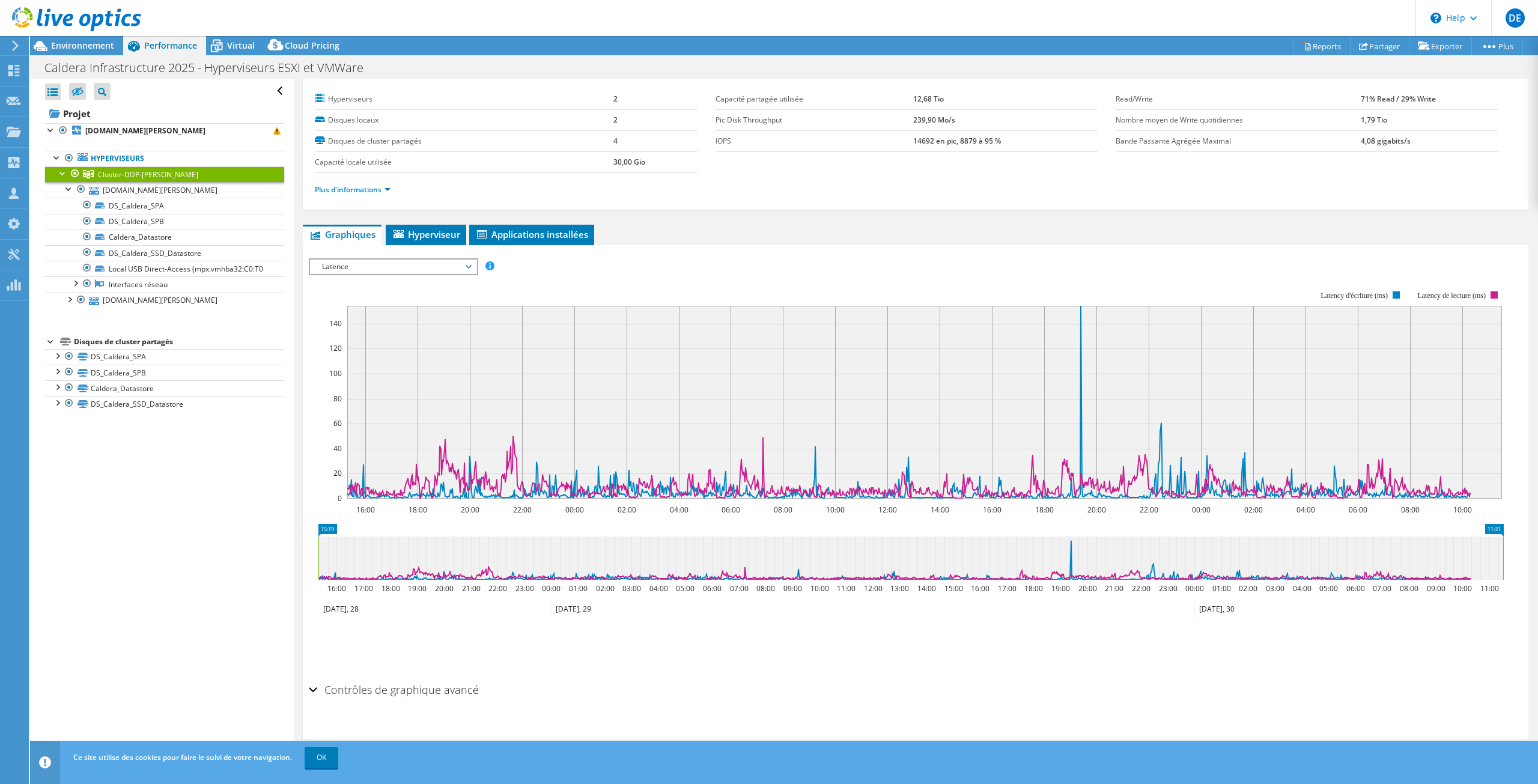
scroll to position [0, 0]
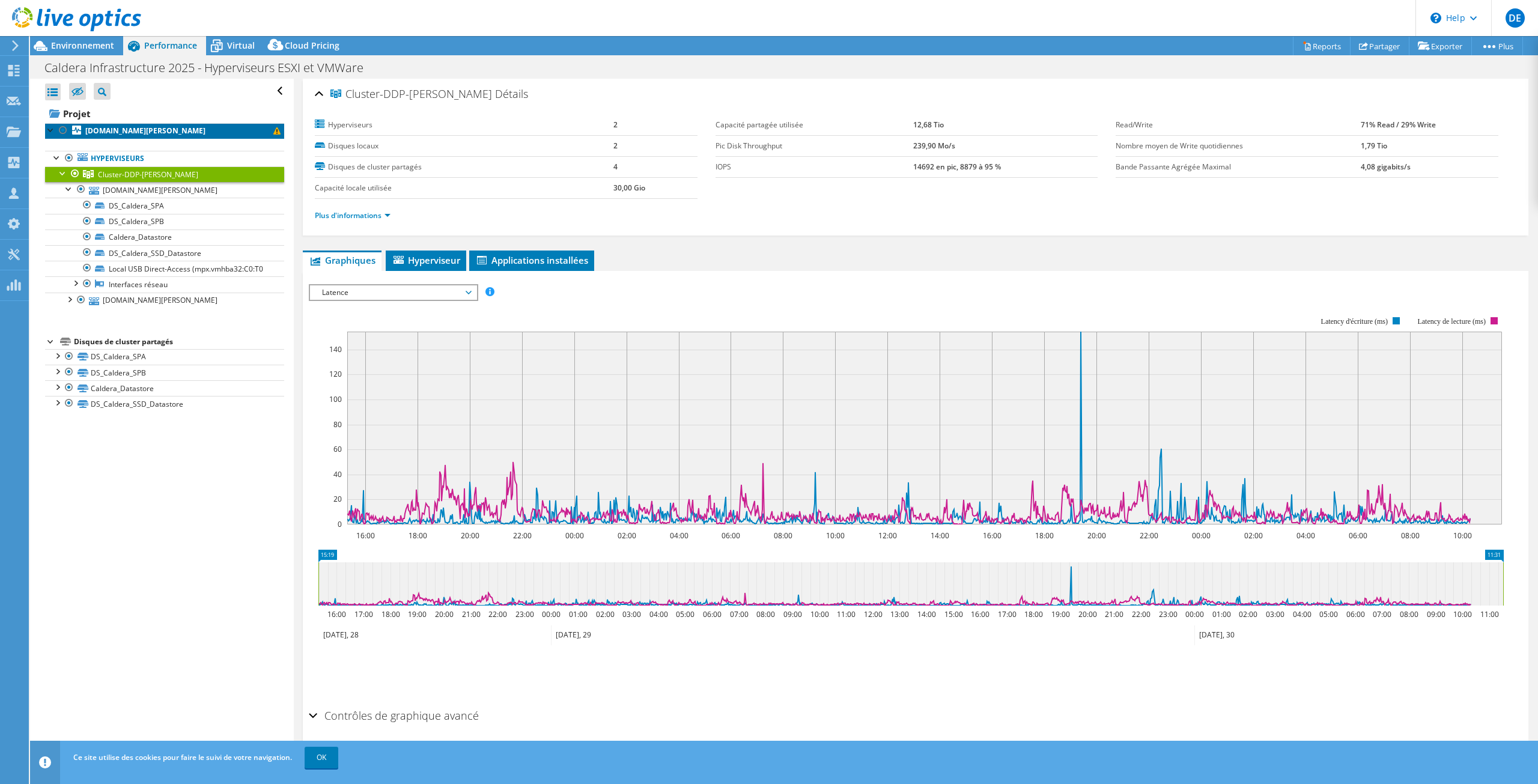
click at [167, 133] on b "[DOMAIN_NAME][PERSON_NAME]" at bounding box center [145, 130] width 120 height 11
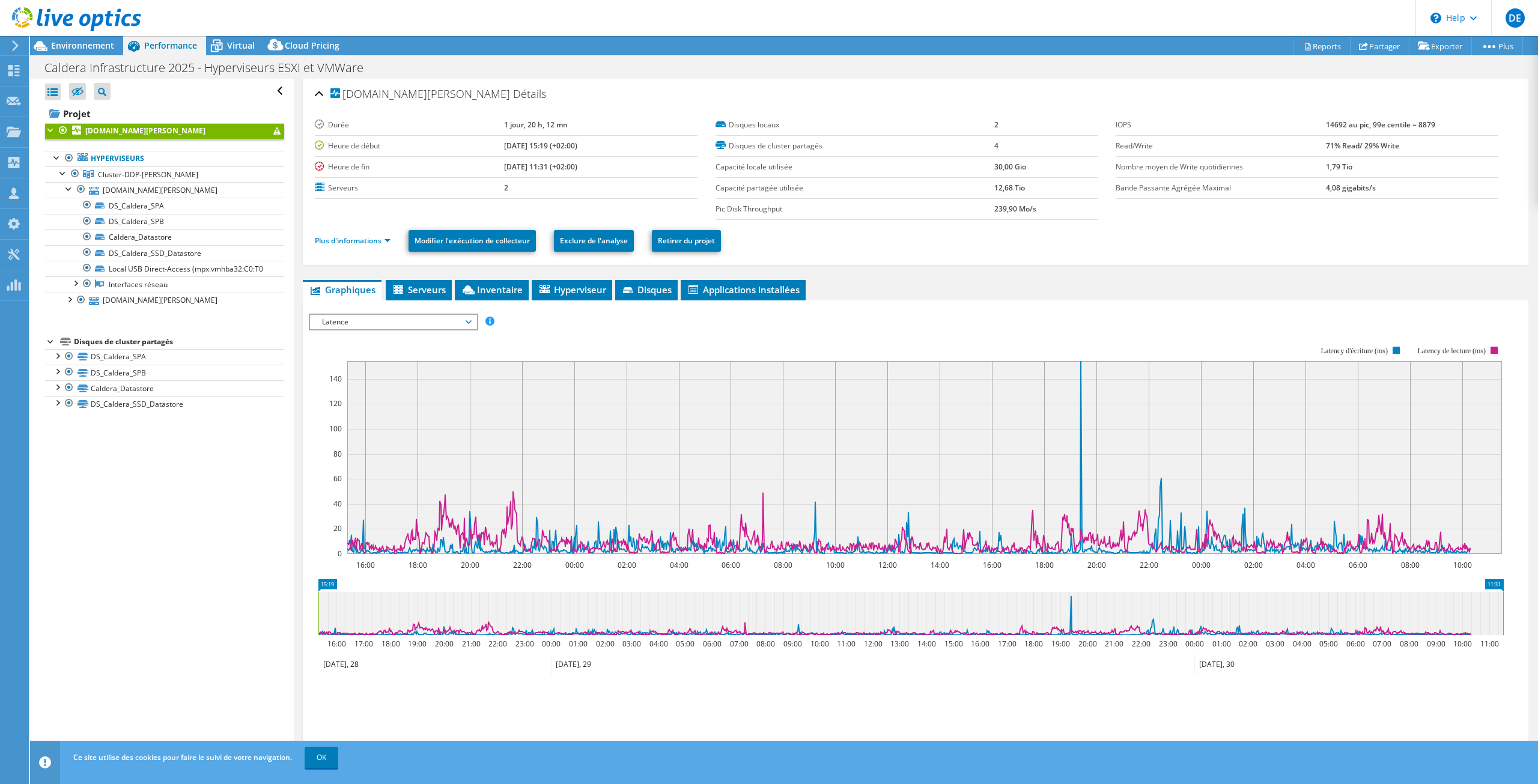
click at [809, 277] on div "[DOMAIN_NAME][PERSON_NAME] [GEOGRAPHIC_DATA] Durée 1 jour, 20 h, 12 mn Heure de…" at bounding box center [916, 446] width 1244 height 737
click at [745, 298] on li "Applications installées" at bounding box center [743, 290] width 125 height 20
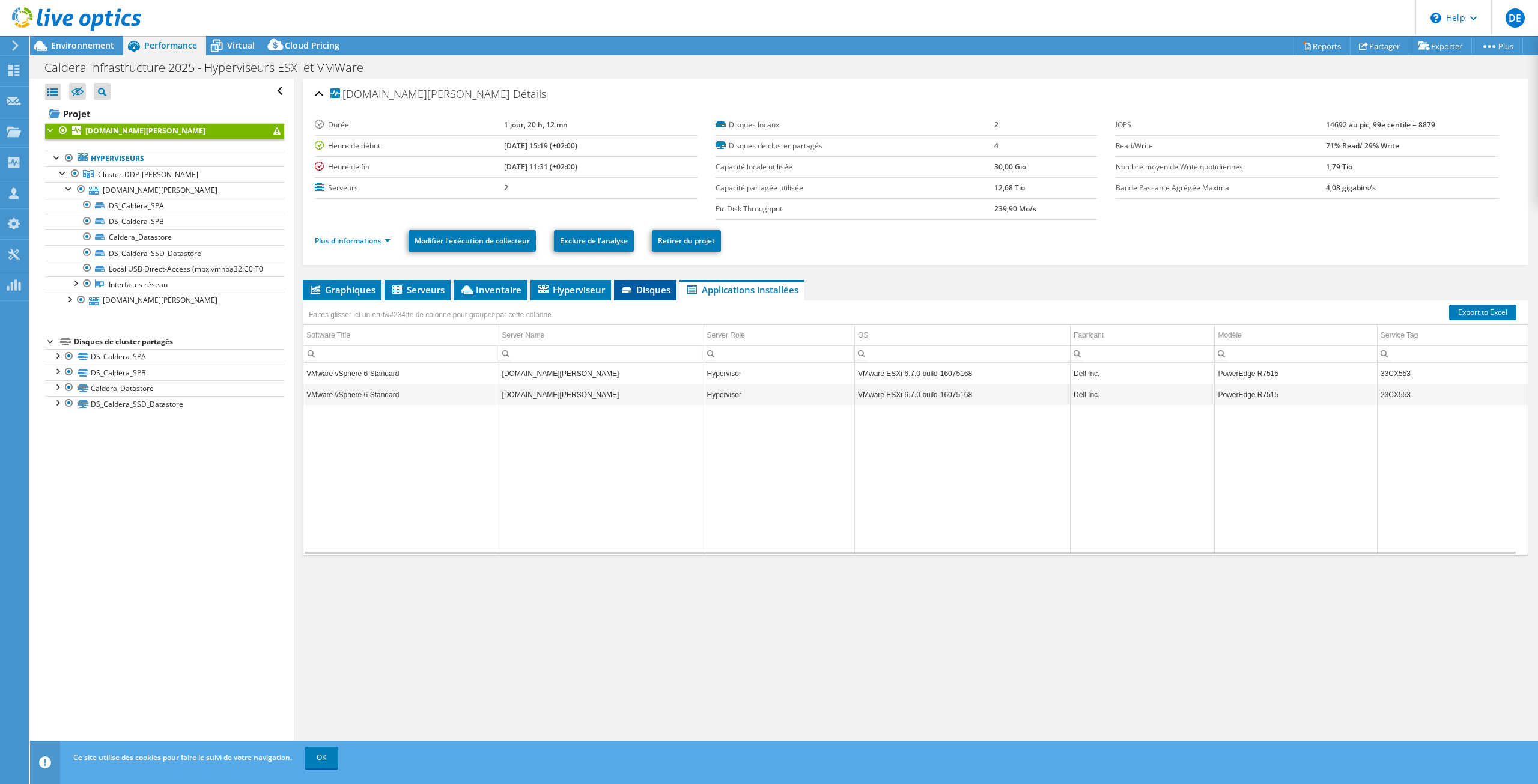
click at [666, 289] on span "Disques" at bounding box center [645, 290] width 50 height 12
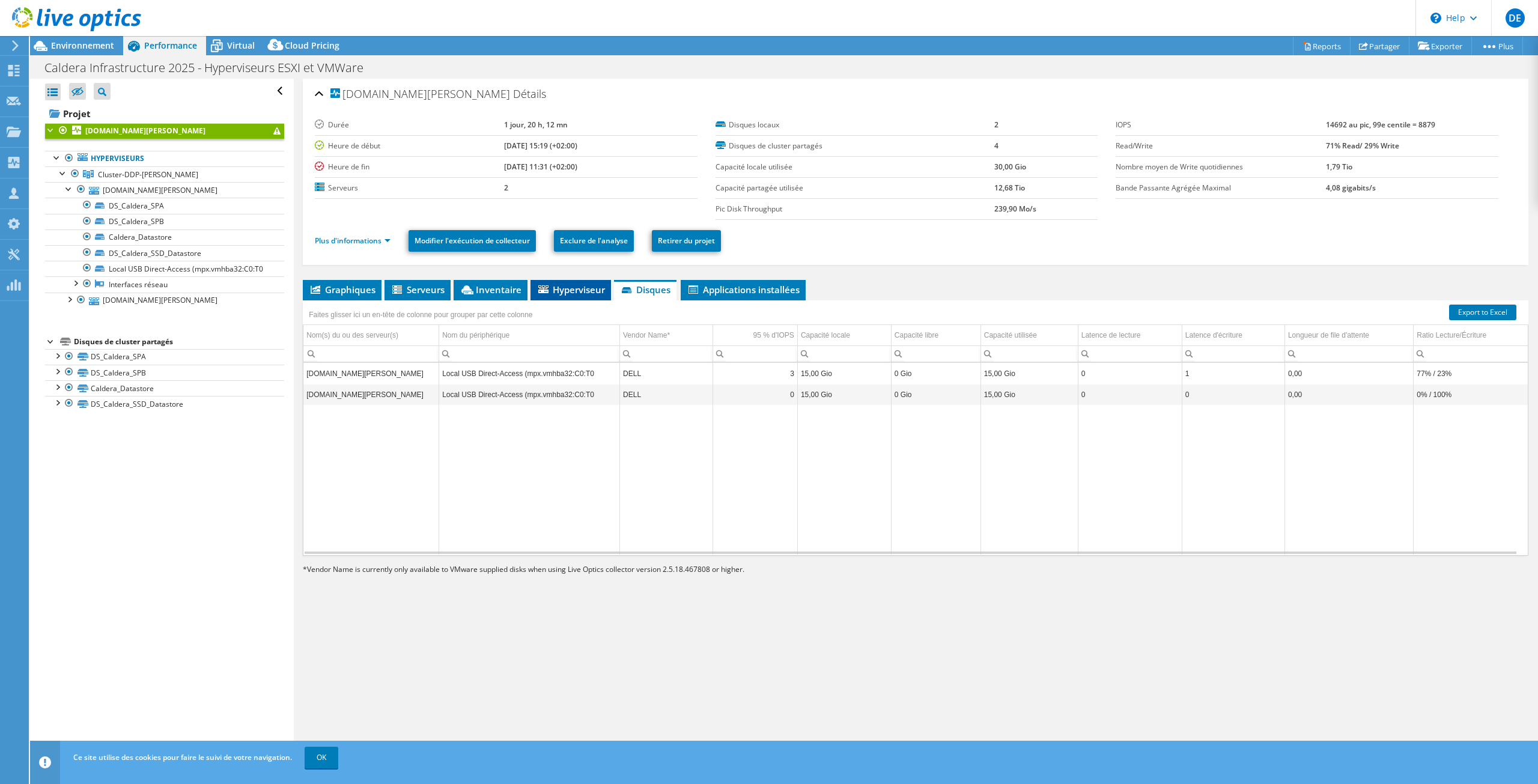
click at [599, 289] on span "Hyperviseur" at bounding box center [570, 290] width 69 height 12
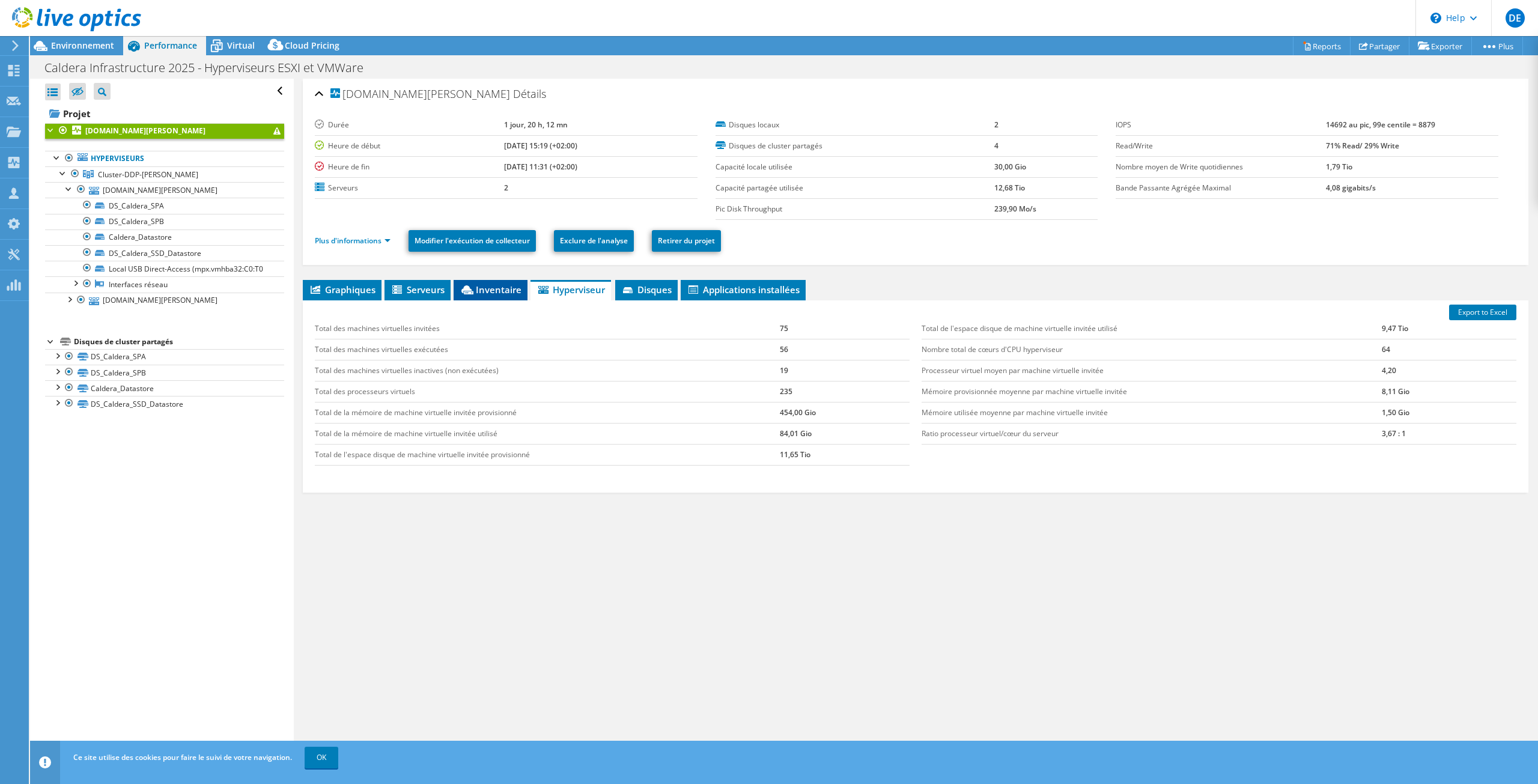
click at [476, 290] on span "Inventaire" at bounding box center [491, 290] width 62 height 12
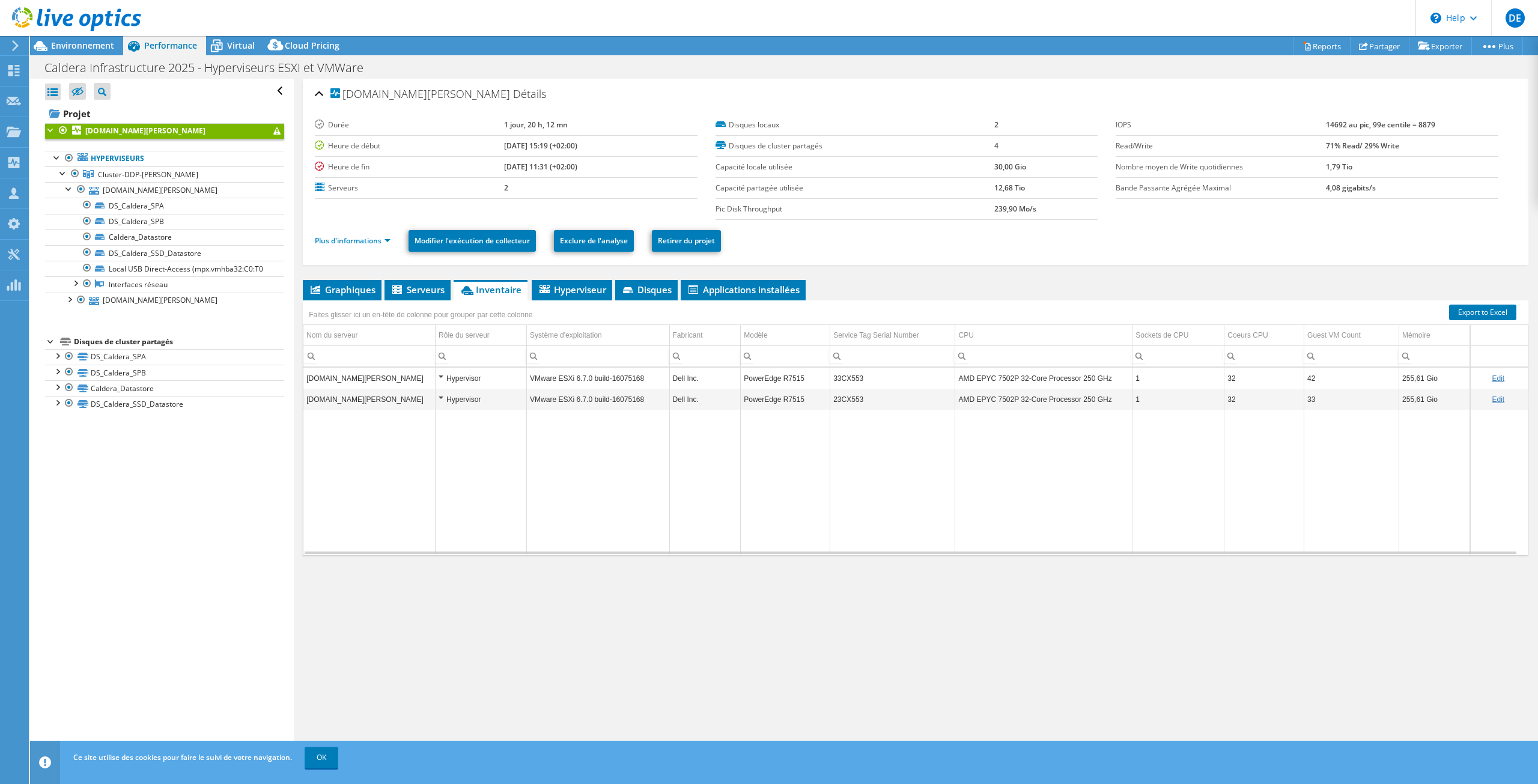
click at [435, 375] on div "Data grid" at bounding box center [435, 440] width 2 height 231
click at [444, 378] on div "Hypervisor" at bounding box center [481, 378] width 85 height 14
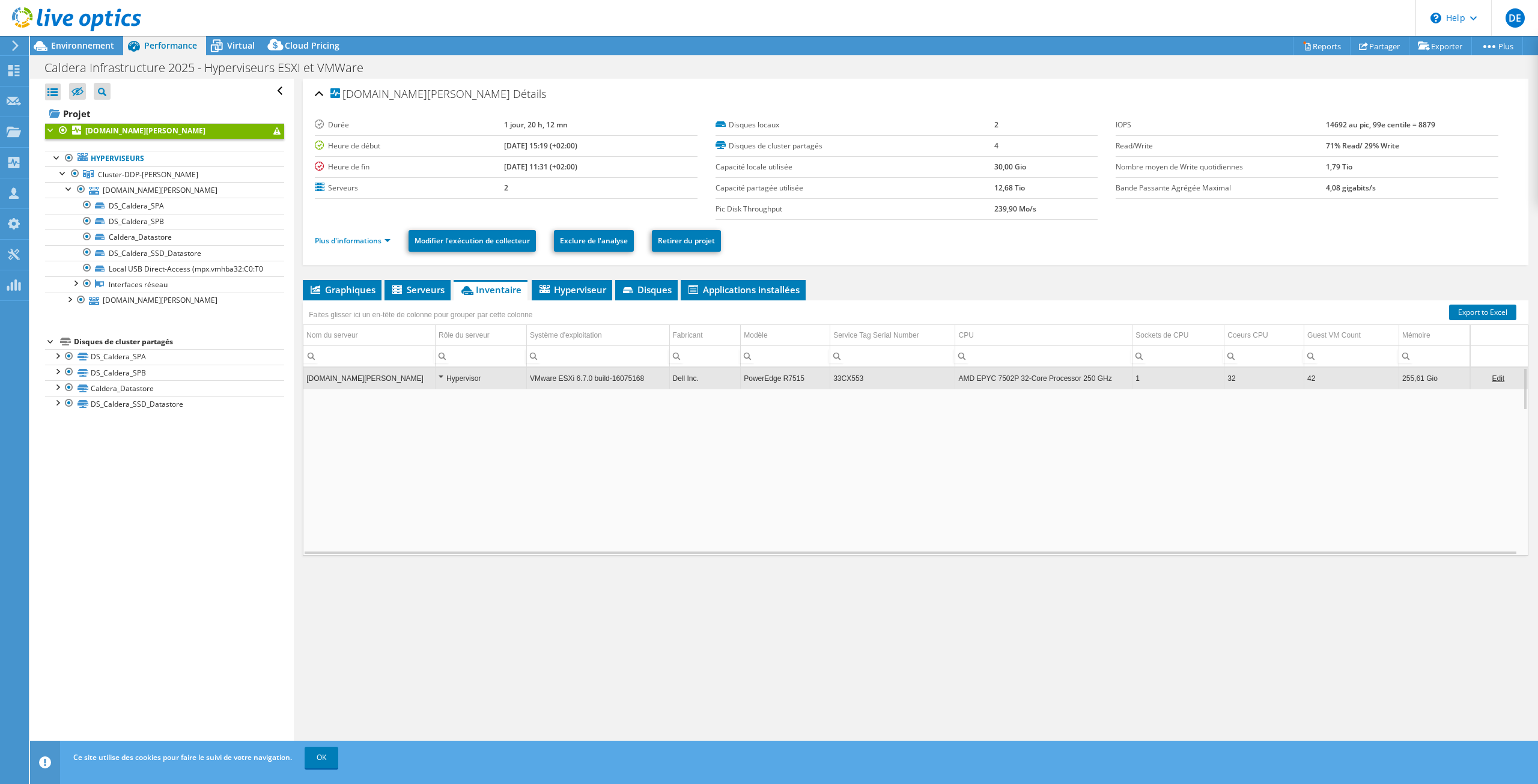
click at [444, 378] on div "Hypervisor" at bounding box center [481, 378] width 85 height 14
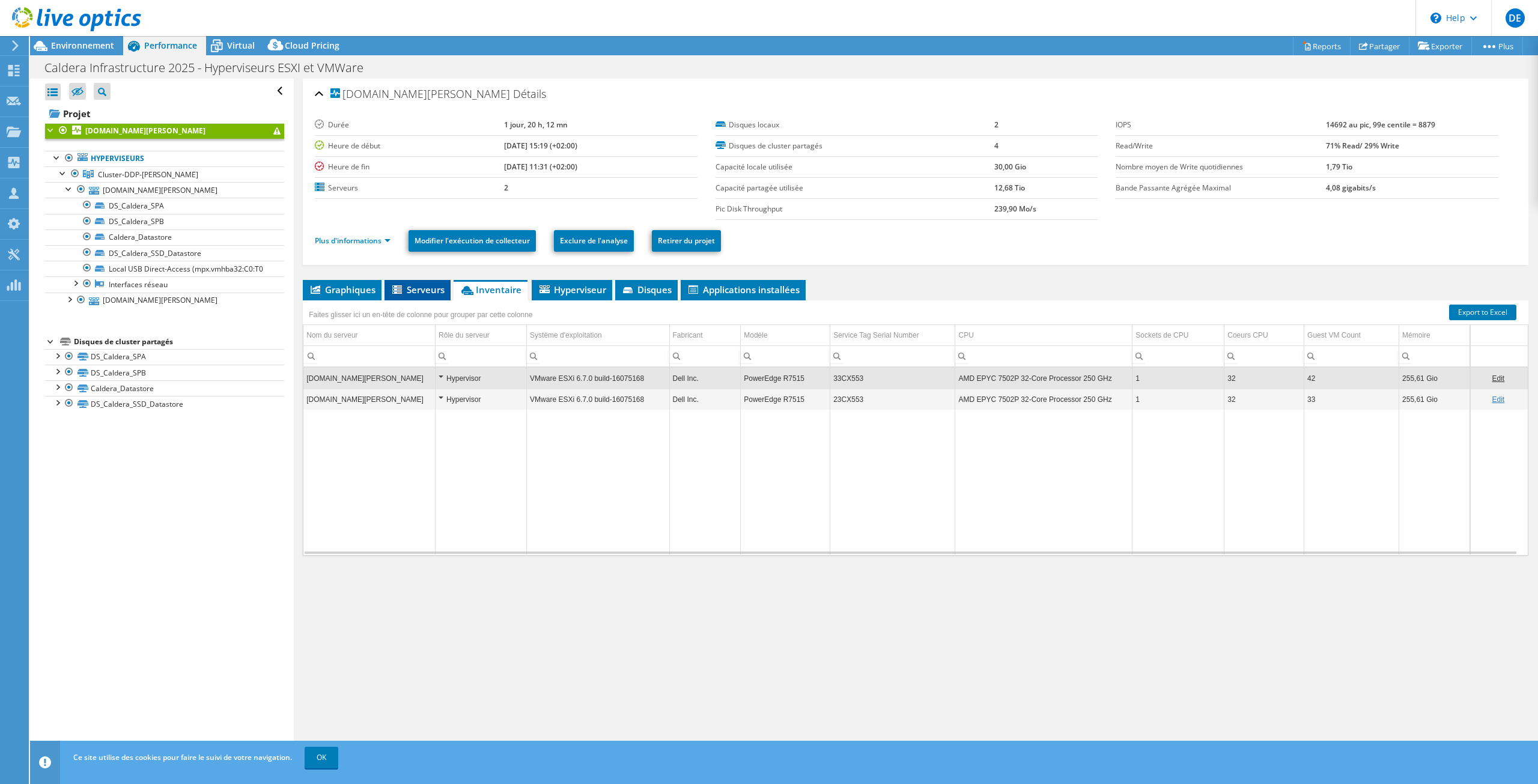
click at [390, 280] on div "[DOMAIN_NAME][PERSON_NAME] [GEOGRAPHIC_DATA] Durée 1 jour, 20 h, 12 mn Heure de…" at bounding box center [916, 419] width 1244 height 682
click at [392, 283] on li "Serveurs" at bounding box center [417, 290] width 66 height 20
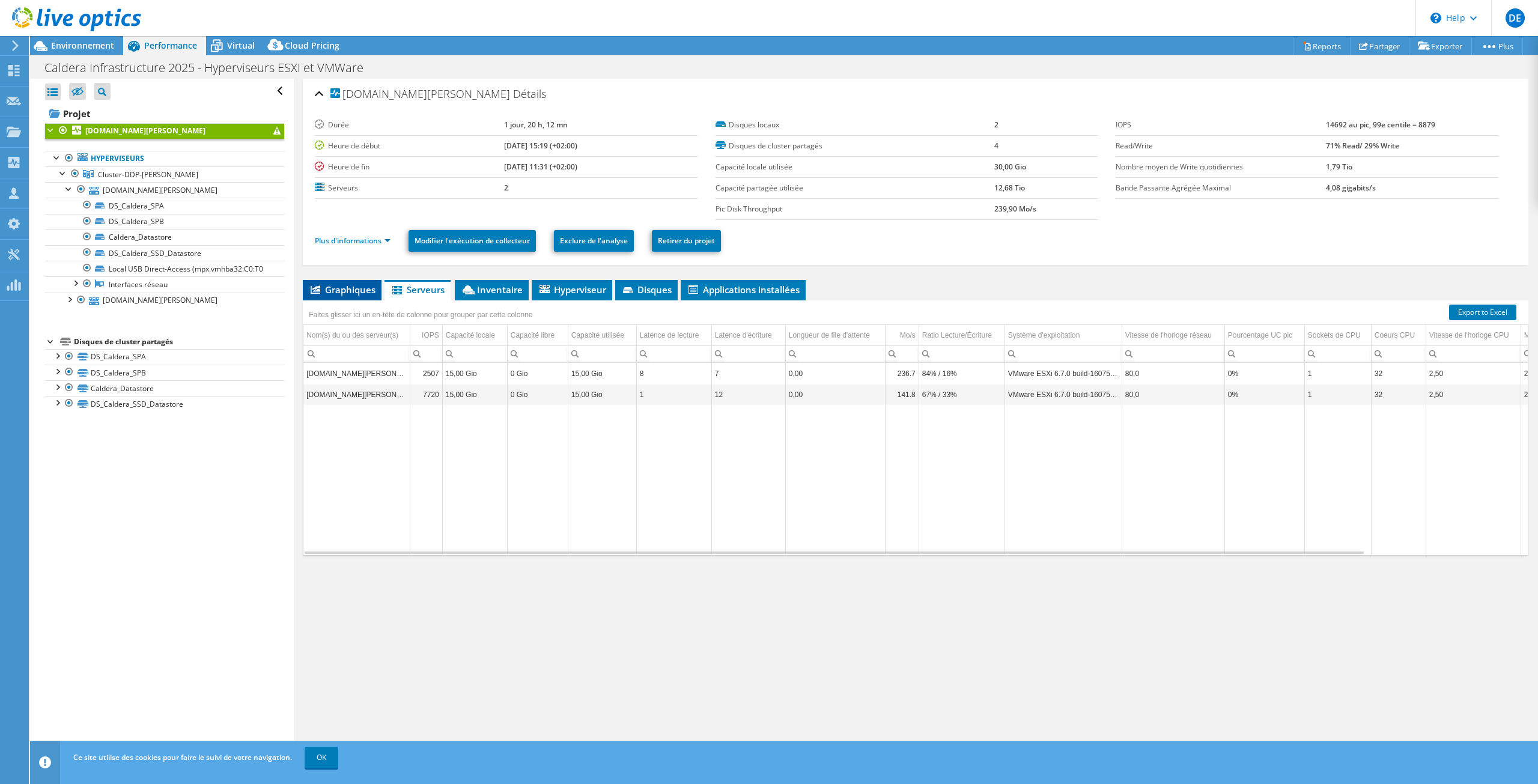
click at [351, 290] on span "Graphiques" at bounding box center [342, 290] width 67 height 12
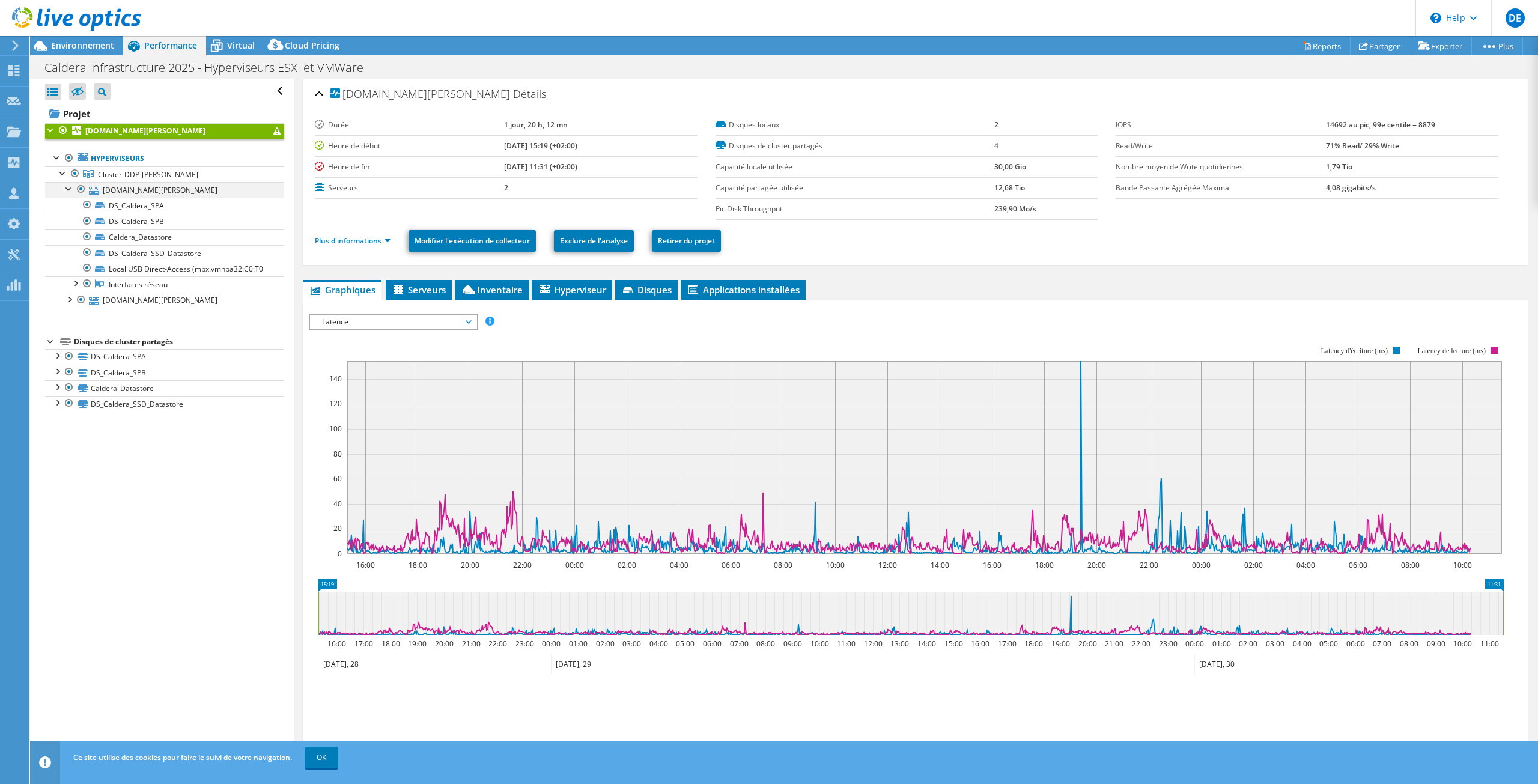
click at [64, 185] on div at bounding box center [69, 187] width 12 height 12
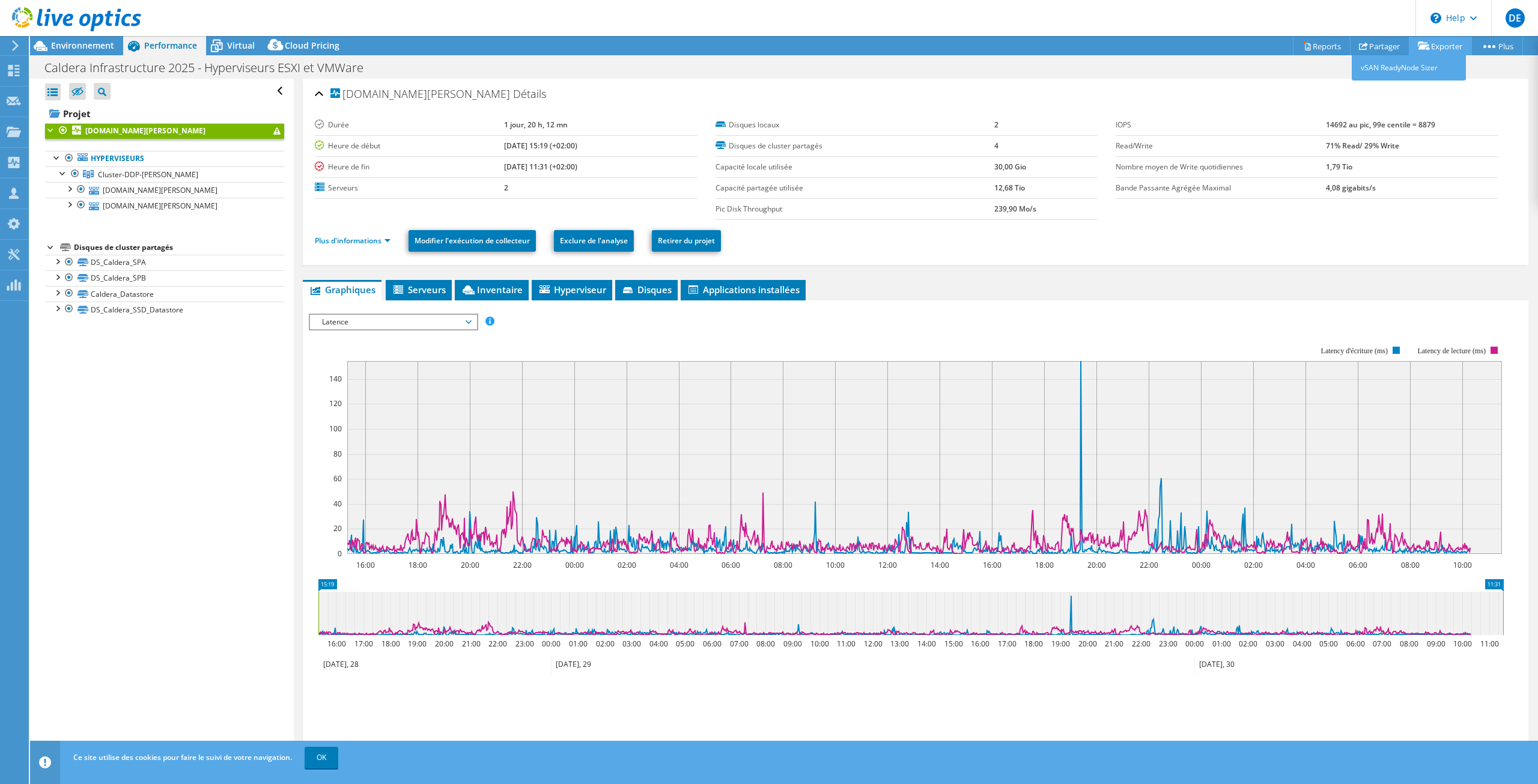
click at [1439, 42] on link "Exporter" at bounding box center [1440, 45] width 63 height 18
click at [1367, 48] on link "Partager" at bounding box center [1381, 45] width 60 height 18
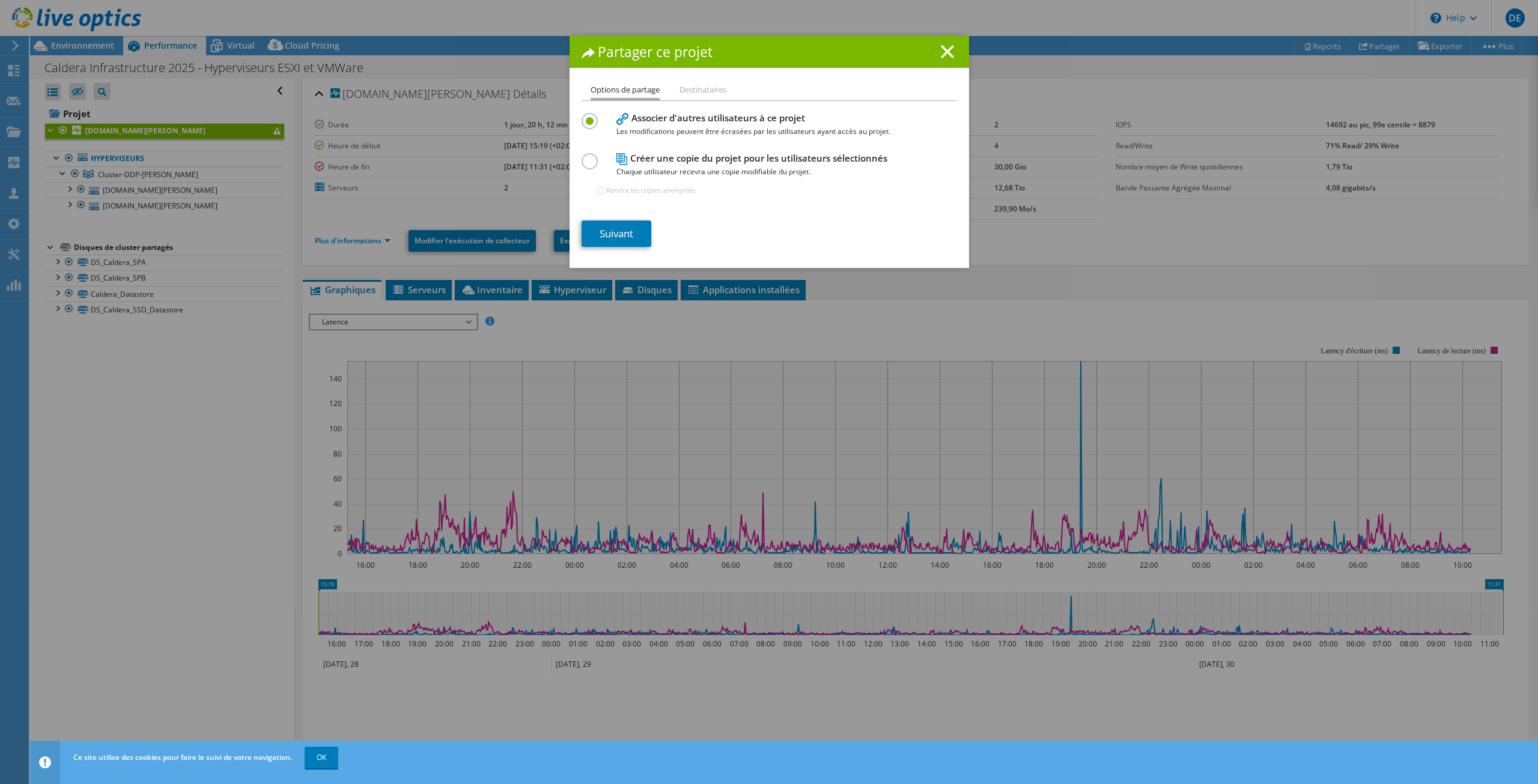
drag, startPoint x: 1367, startPoint y: 47, endPoint x: 1299, endPoint y: 21, distance: 72.8
click at [1299, 21] on div "Partager ce projet Options de partage Destinataires Associer d'autres utilisate…" at bounding box center [769, 392] width 1538 height 784
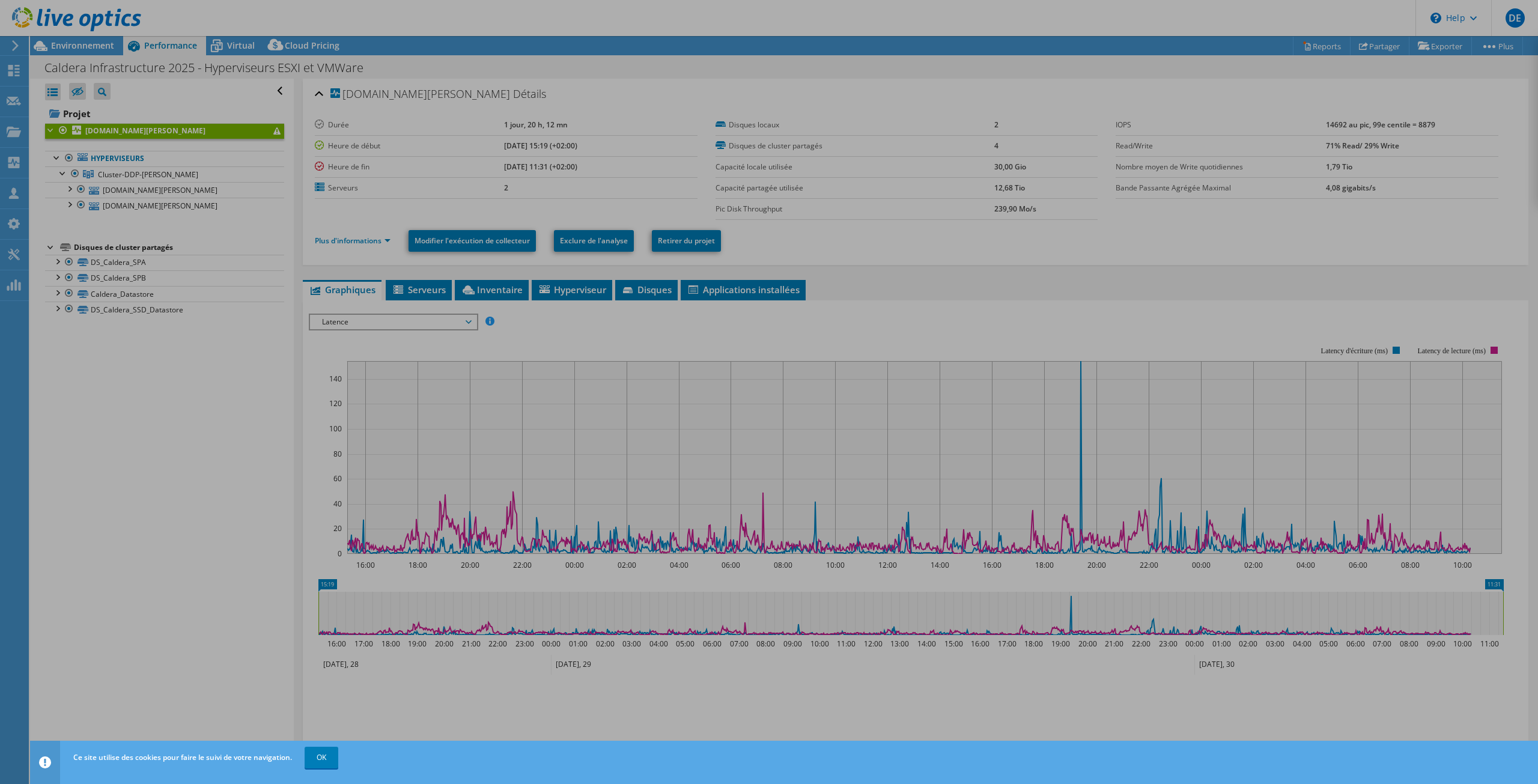
click at [1295, 23] on div at bounding box center [769, 392] width 1538 height 784
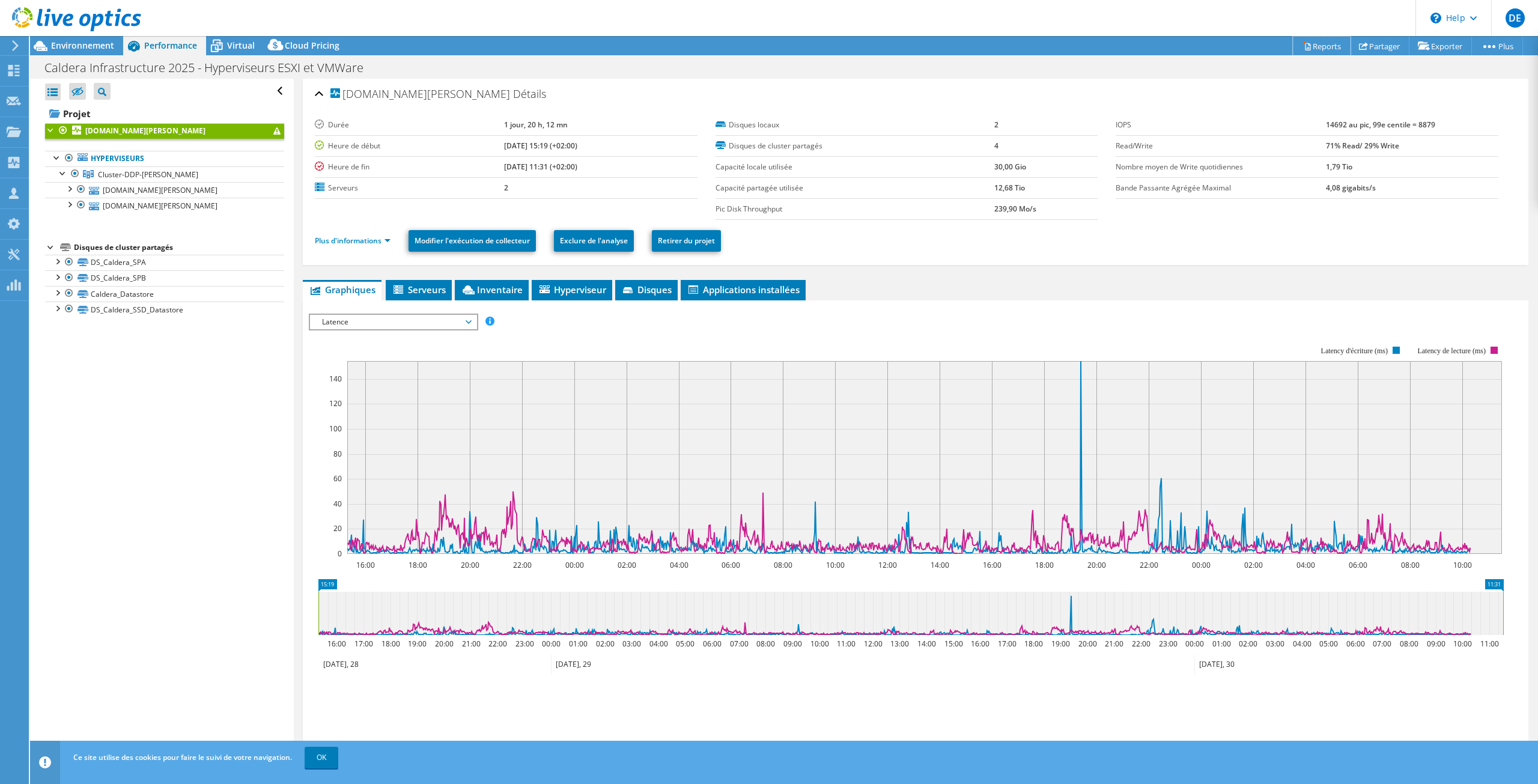
click at [1315, 45] on link "Reports" at bounding box center [1323, 45] width 58 height 18
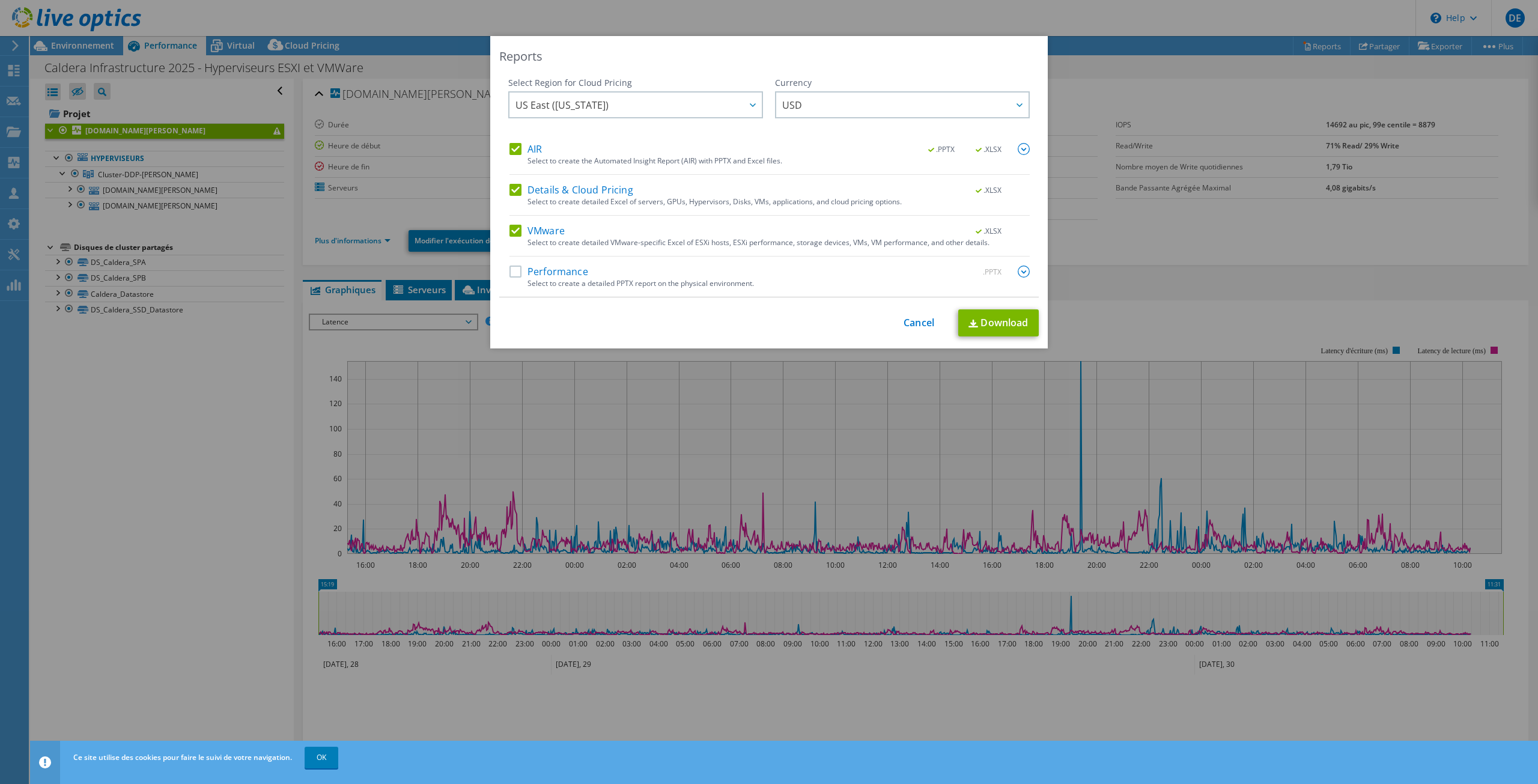
click at [513, 285] on div "Performance .PPTX Select to create a detailed PPTX report on the physical envir…" at bounding box center [769, 281] width 521 height 31
click at [527, 274] on label "Performance" at bounding box center [548, 271] width 78 height 12
click at [0, 0] on input "Performance" at bounding box center [0, 0] width 0 height 0
click at [832, 104] on span "USD" at bounding box center [905, 105] width 246 height 25
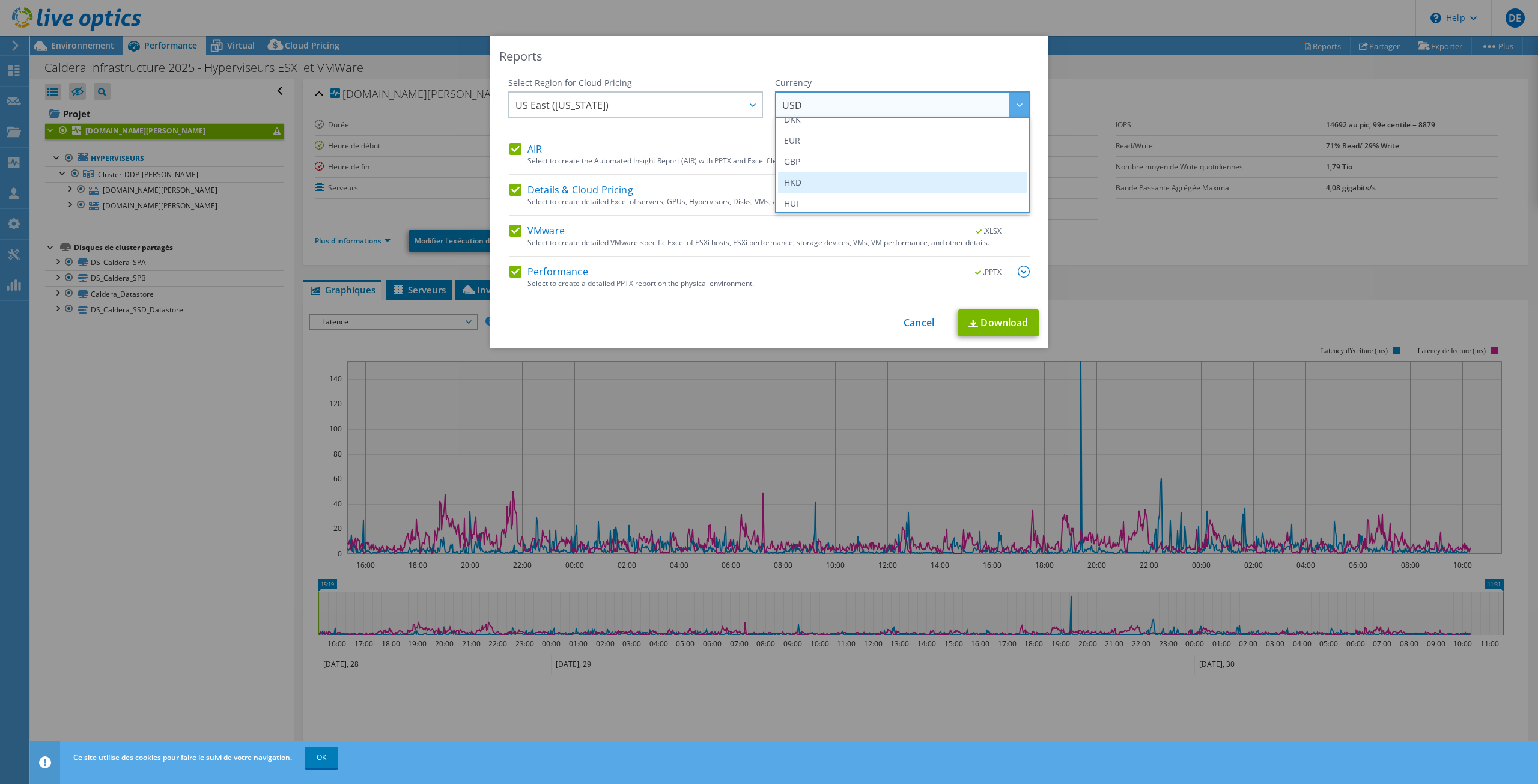
scroll to position [181, 0]
click at [868, 124] on li "EUR" at bounding box center [903, 119] width 249 height 21
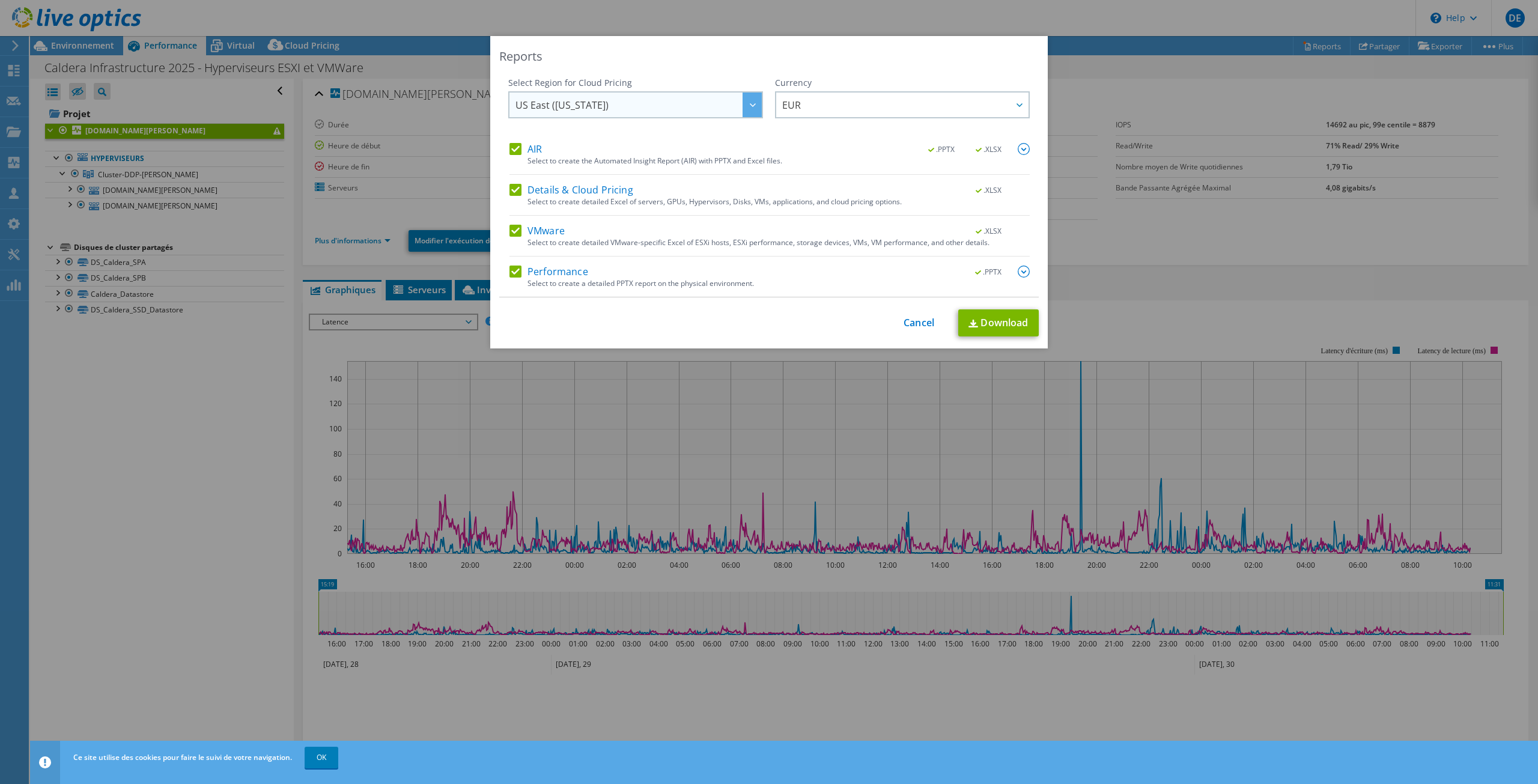
click at [694, 117] on div "US East ([US_STATE]) [GEOGRAPHIC_DATA] ([GEOGRAPHIC_DATA]) [GEOGRAPHIC_DATA] ([…" at bounding box center [636, 105] width 255 height 27
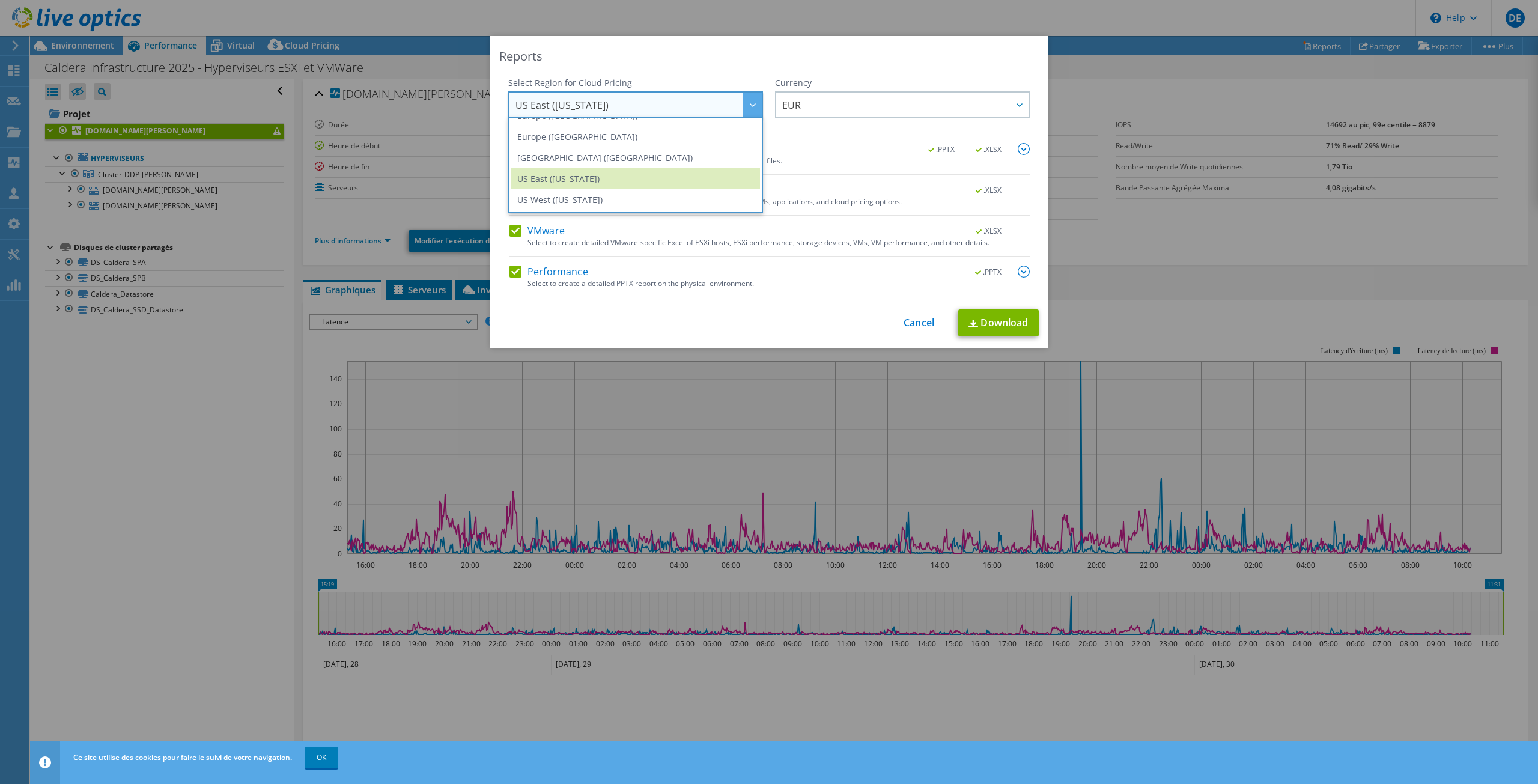
scroll to position [152, 0]
click at [724, 129] on li "Europe ([GEOGRAPHIC_DATA])" at bounding box center [636, 126] width 249 height 21
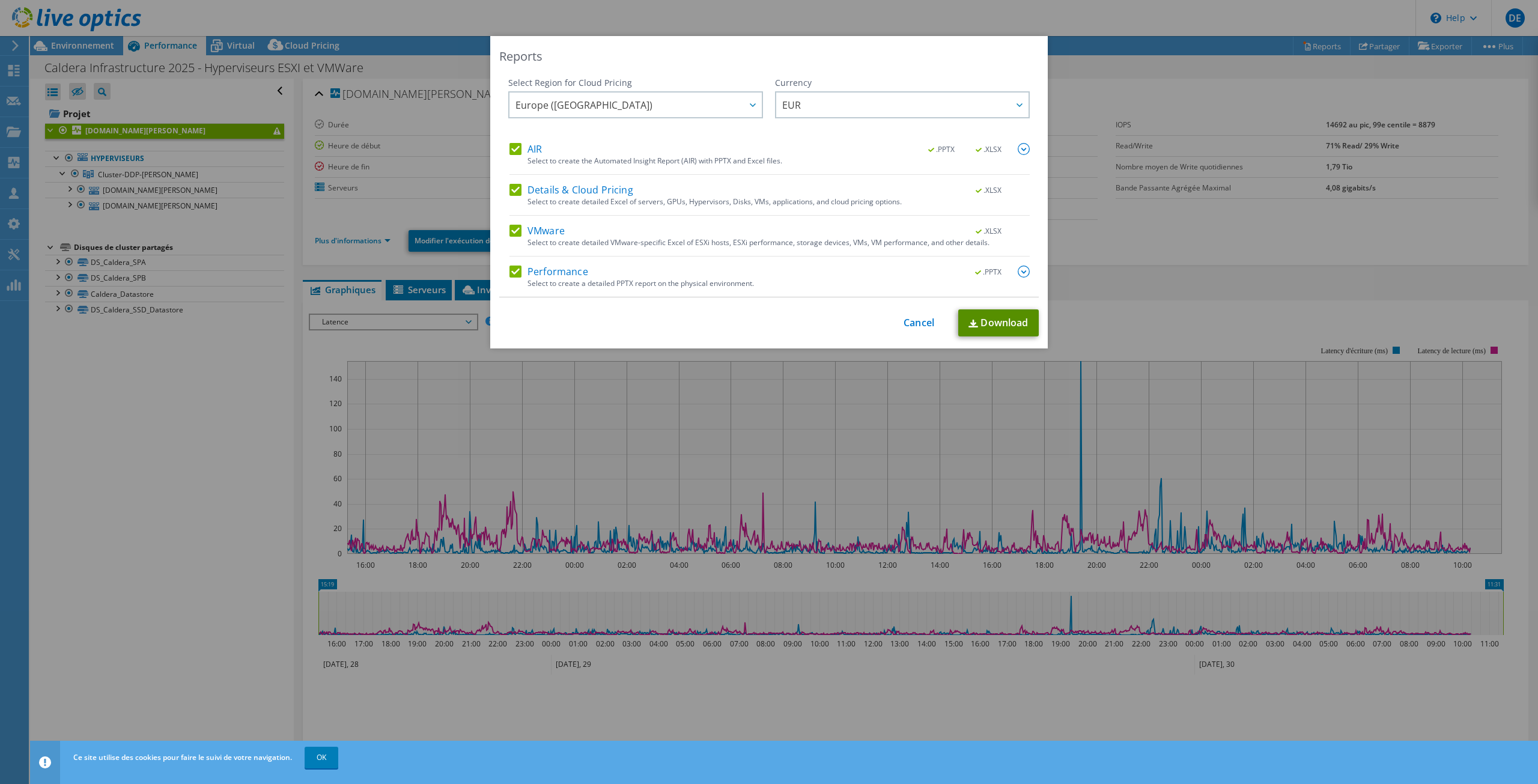
click at [977, 311] on link "Download" at bounding box center [998, 322] width 80 height 27
click at [401, 414] on div "Reports Select Region for Cloud Pricing Asia Pacific ([GEOGRAPHIC_DATA]) [GEOGR…" at bounding box center [769, 391] width 1538 height 712
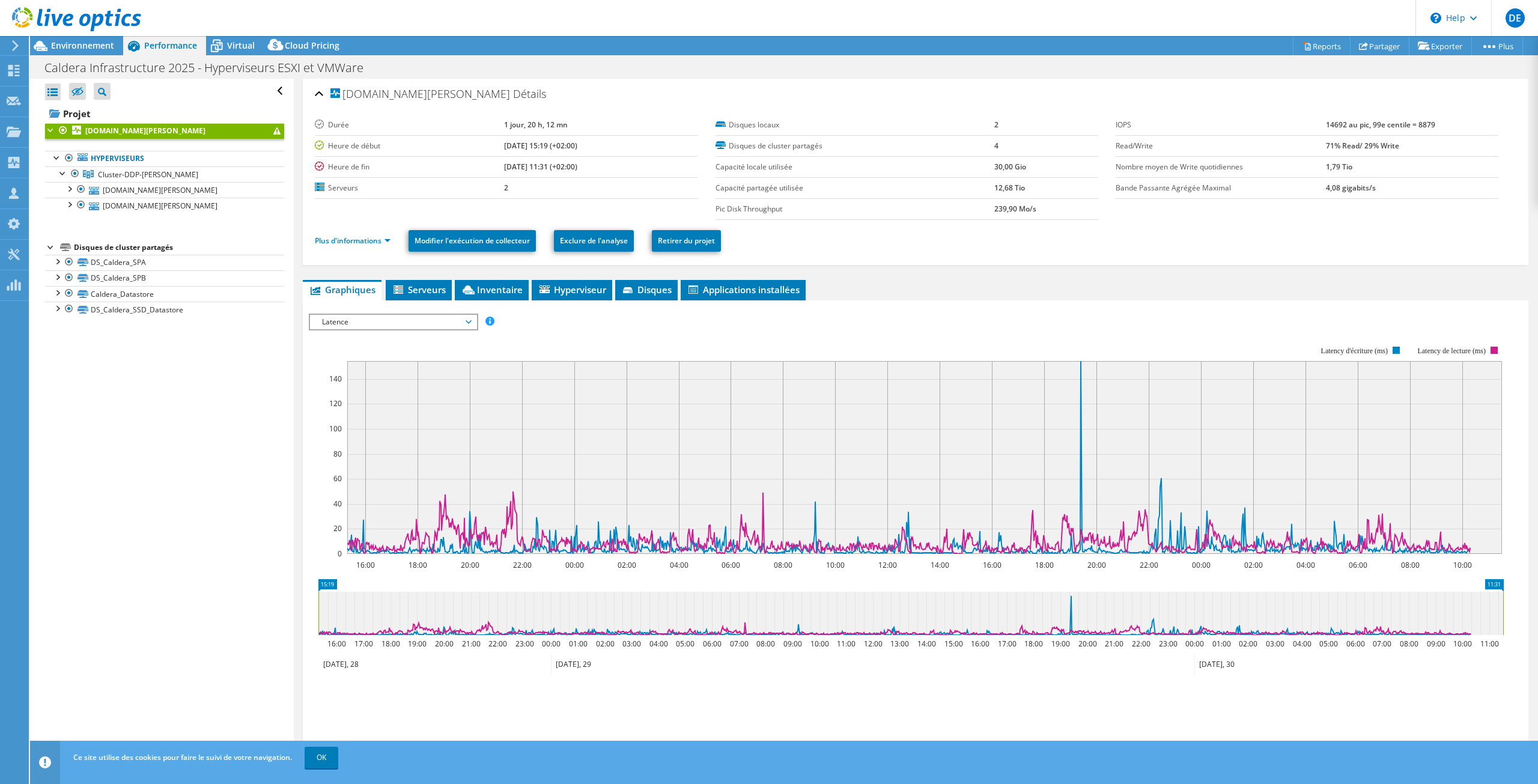
click at [215, 412] on div "Ouvrir tout Fermer tout Masquer les nœuds exclus Filtre de l'arborescence des p…" at bounding box center [161, 419] width 263 height 682
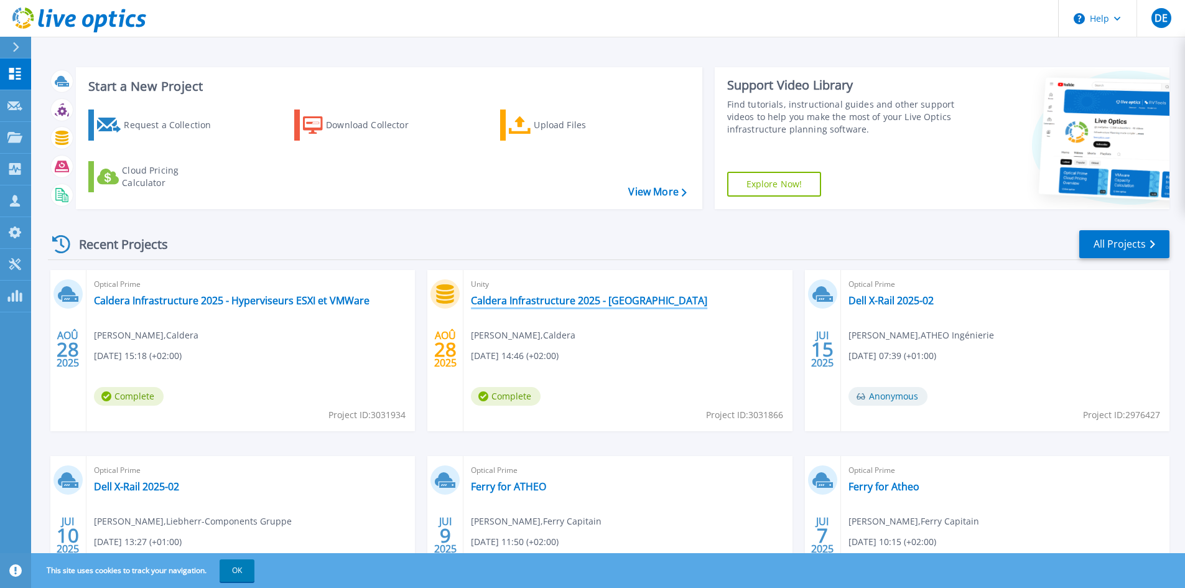
click at [520, 302] on link "Caldera Infrastructure 2025 - Baie de Stockage" at bounding box center [589, 300] width 236 height 12
